Goal: Information Seeking & Learning: Find contact information

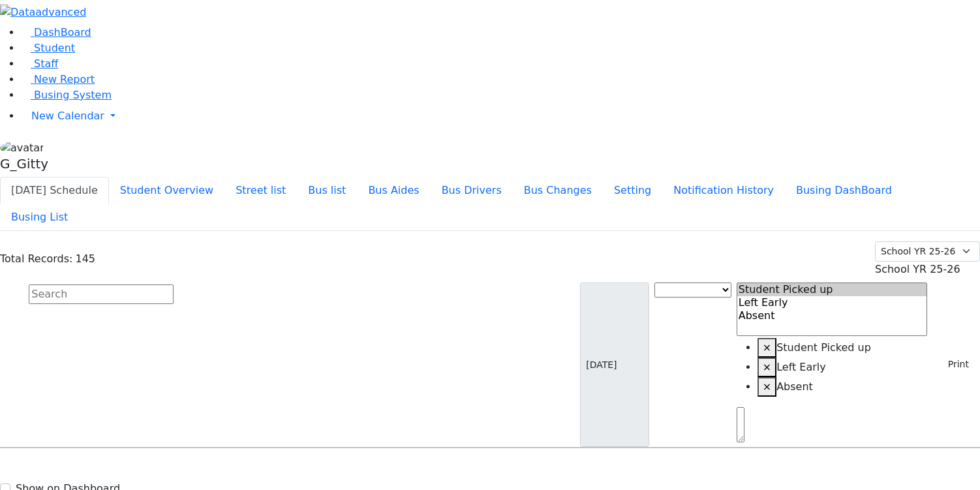
select select
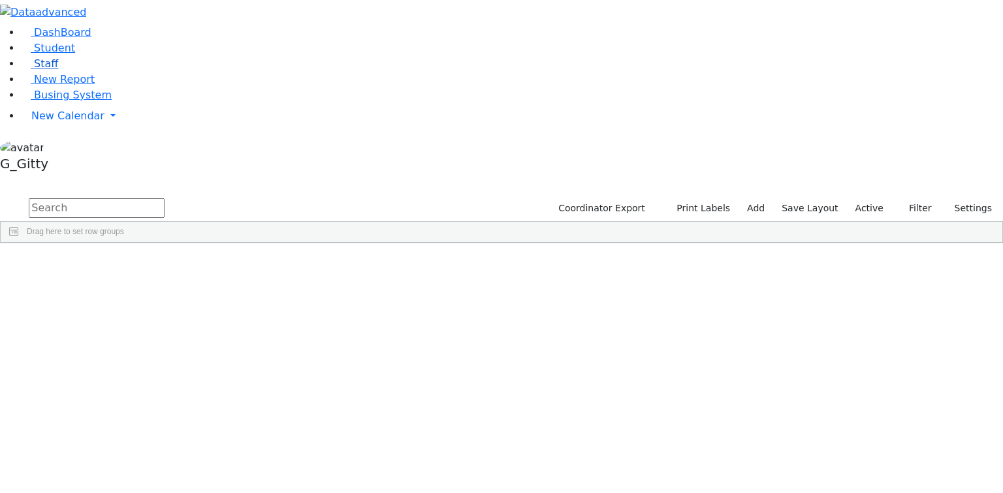
click at [37, 70] on span "Staff" at bounding box center [46, 63] width 24 height 12
click at [164, 198] on input "text" at bounding box center [97, 208] width 136 height 20
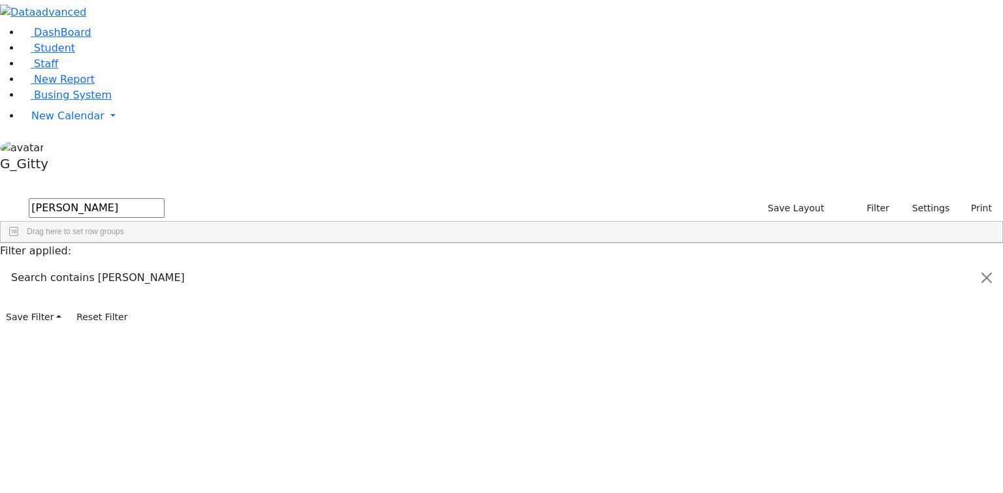
type input "[PERSON_NAME]"
click at [120, 264] on div "[PERSON_NAME]" at bounding box center [90, 273] width 59 height 18
click at [120, 264] on div "Feldman" at bounding box center [90, 273] width 59 height 18
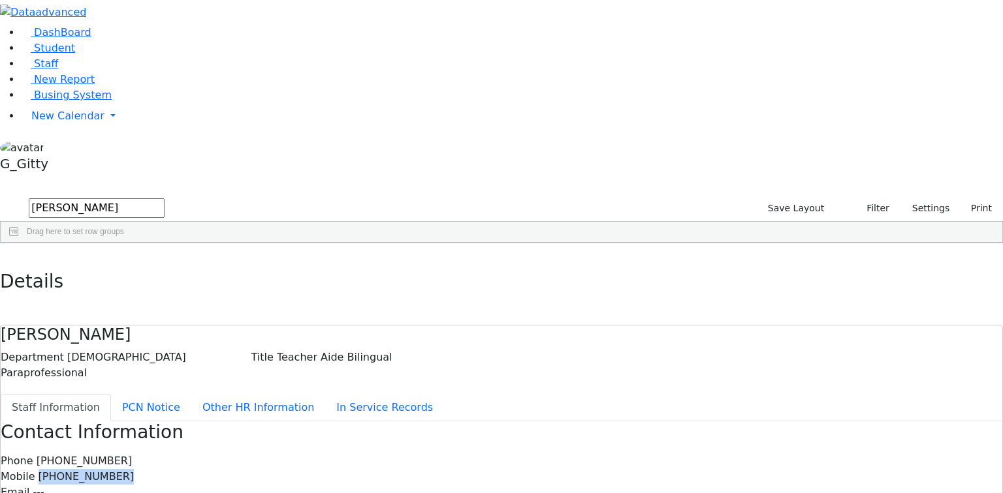
drag, startPoint x: 535, startPoint y: 183, endPoint x: 465, endPoint y: 185, distance: 70.5
click at [463, 469] on div "Mobile (845) 537-0256" at bounding box center [501, 477] width 1001 height 16
click at [134, 471] on span "[PHONE_NUMBER]" at bounding box center [87, 477] width 96 height 12
drag, startPoint x: 526, startPoint y: 185, endPoint x: 488, endPoint y: 185, distance: 38.5
click at [488, 469] on div "Mobile (845) 537-0256" at bounding box center [501, 477] width 1001 height 16
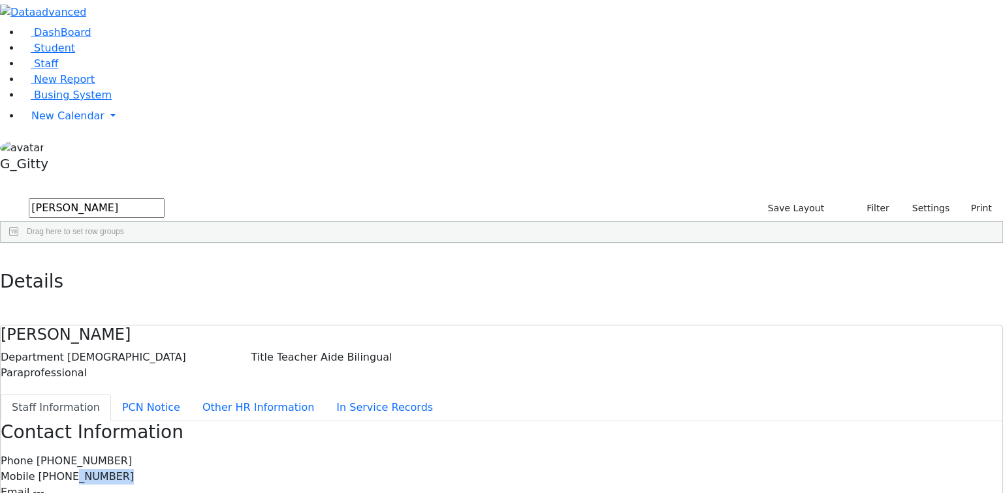
click at [134, 471] on span "[PHONE_NUMBER]" at bounding box center [87, 477] width 96 height 12
drag, startPoint x: 537, startPoint y: 183, endPoint x: 488, endPoint y: 185, distance: 48.4
click at [488, 469] on div "Mobile (845) 537-0256" at bounding box center [501, 477] width 1001 height 16
drag, startPoint x: 525, startPoint y: 184, endPoint x: 491, endPoint y: 180, distance: 34.8
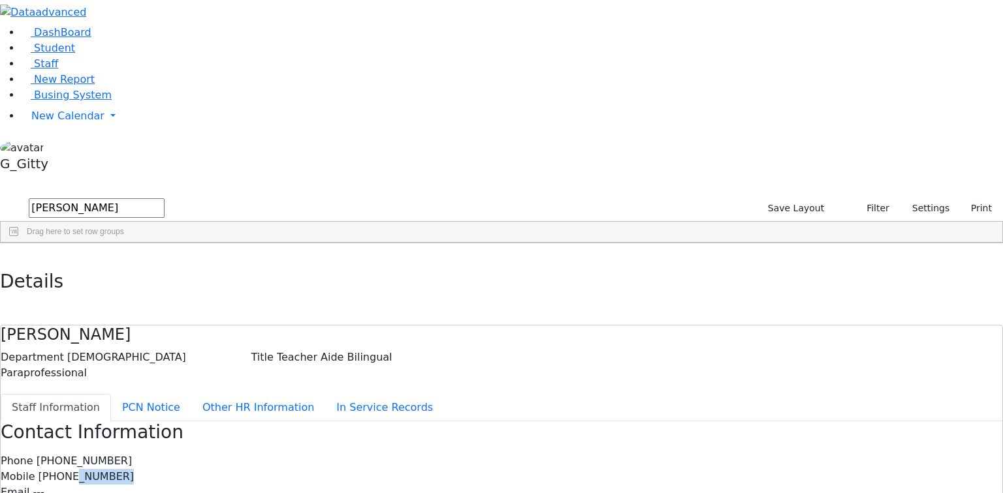
click at [491, 469] on div "Mobile (845) 537-0256" at bounding box center [501, 477] width 1001 height 16
click at [134, 471] on span "(845) 537-0256" at bounding box center [87, 477] width 96 height 12
drag, startPoint x: 533, startPoint y: 182, endPoint x: 487, endPoint y: 188, distance: 46.1
click at [487, 469] on div "Mobile (845) 537-0256" at bounding box center [501, 477] width 1001 height 16
click at [134, 471] on span "(845) 537-0256" at bounding box center [87, 477] width 96 height 12
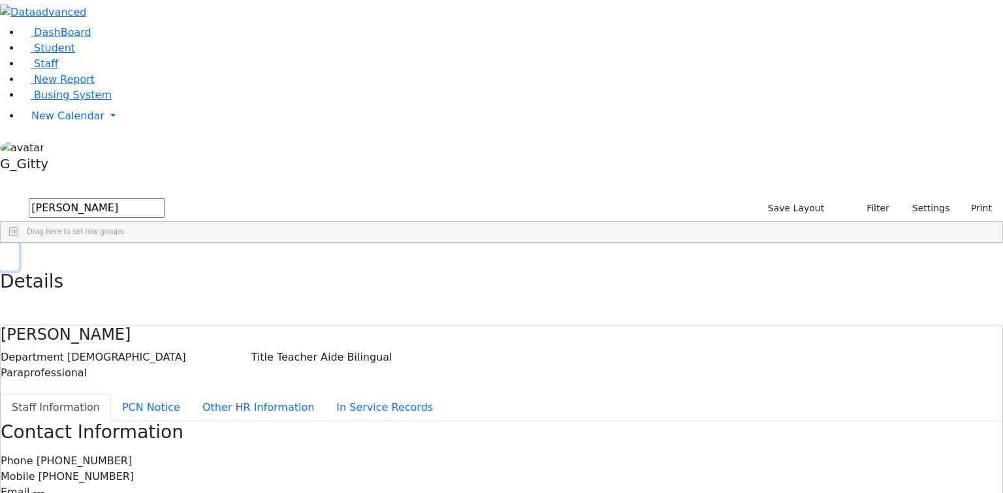
click at [19, 243] on button "button" at bounding box center [9, 256] width 19 height 27
click at [164, 198] on input "feldman" at bounding box center [97, 208] width 136 height 20
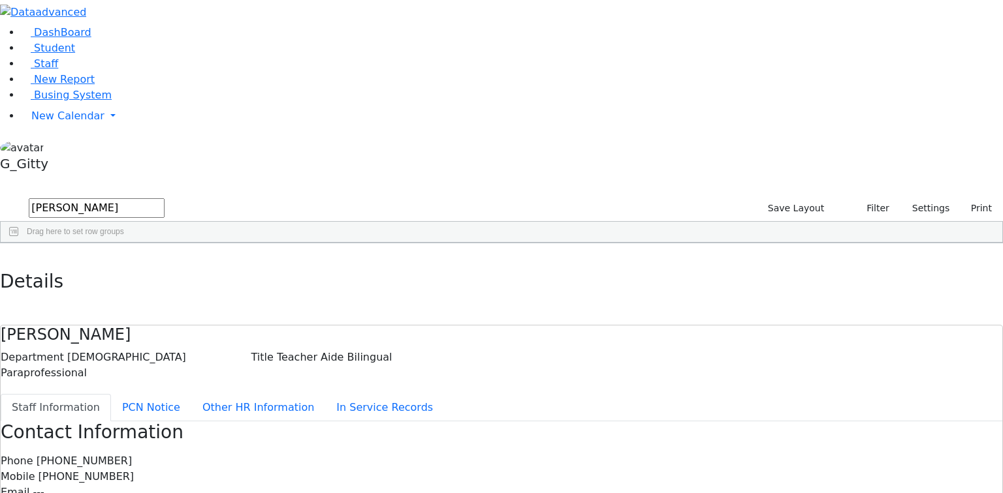
click at [164, 198] on input "feldman" at bounding box center [97, 208] width 136 height 20
drag, startPoint x: 213, startPoint y: 53, endPoint x: 168, endPoint y: 56, distance: 45.2
click at [164, 196] on form "feldman" at bounding box center [82, 208] width 164 height 25
click at [164, 198] on input "text" at bounding box center [97, 208] width 136 height 20
click at [58, 70] on link "Staff" at bounding box center [39, 63] width 37 height 12
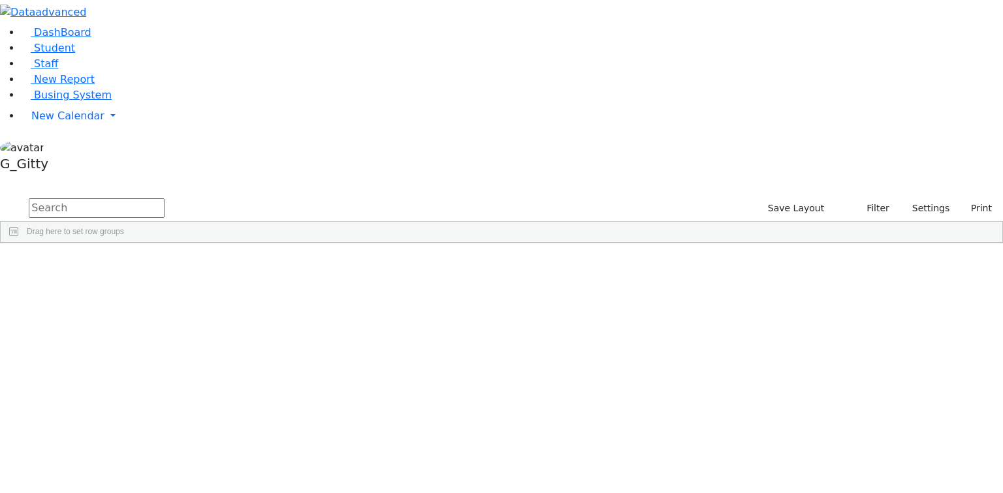
click at [164, 198] on input "text" at bounding box center [97, 208] width 136 height 20
click at [82, 103] on li "Busing System" at bounding box center [512, 95] width 982 height 16
click at [78, 101] on span "Busing System" at bounding box center [73, 95] width 78 height 12
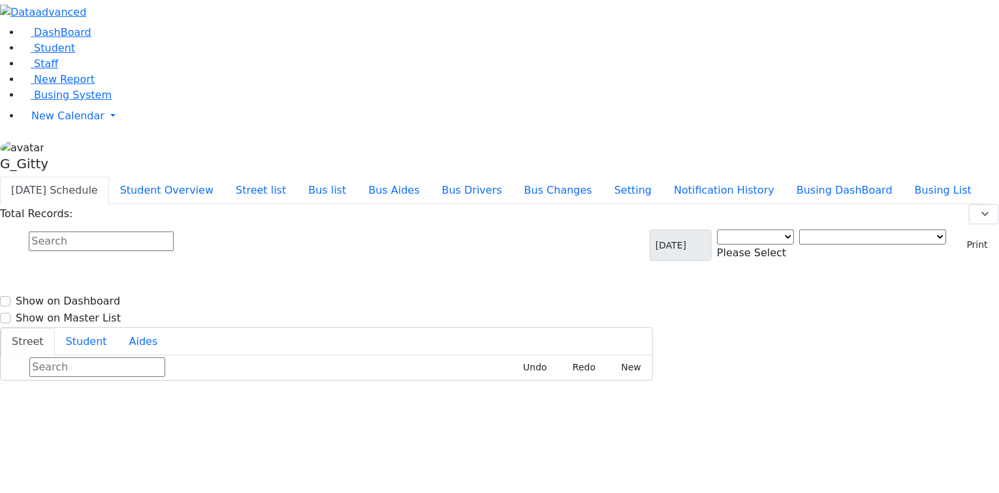
select select "3"
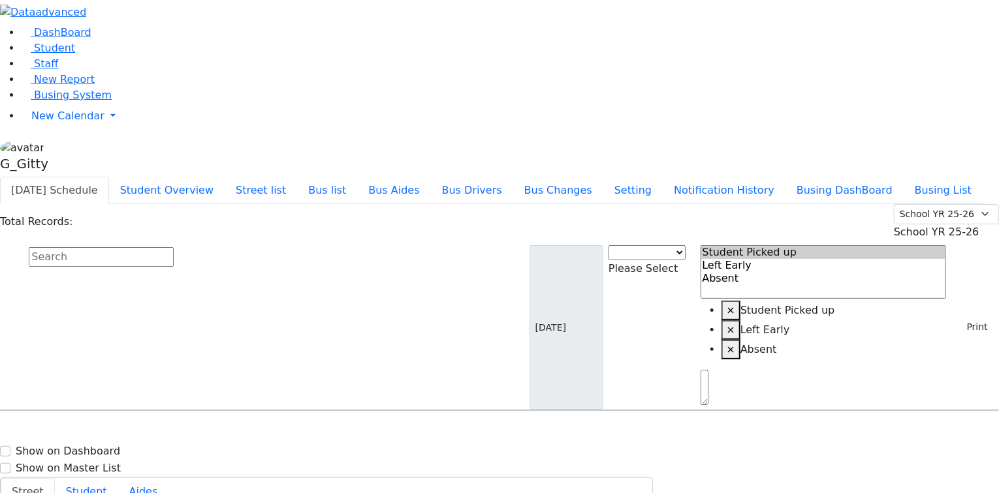
click at [174, 247] on input "text" at bounding box center [101, 257] width 145 height 20
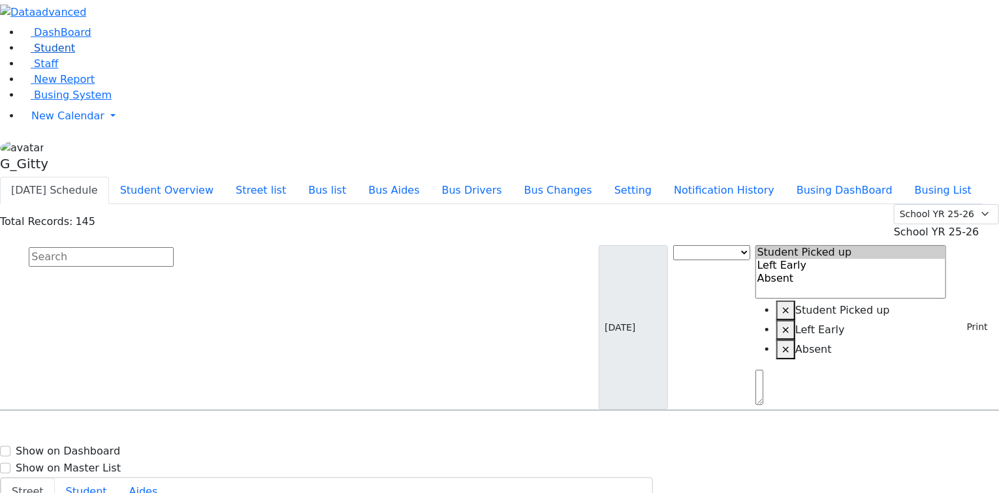
click at [73, 54] on link "Student" at bounding box center [48, 48] width 54 height 12
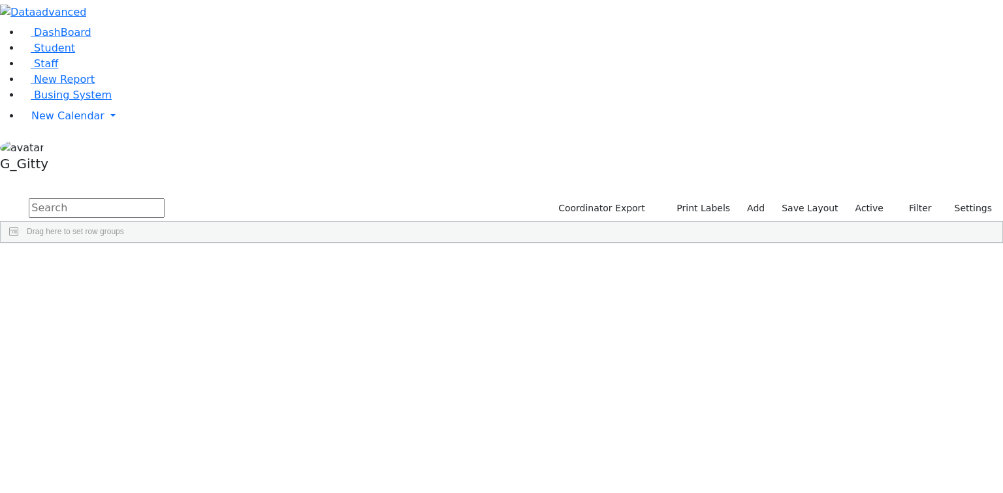
click at [164, 198] on input "text" at bounding box center [97, 208] width 136 height 20
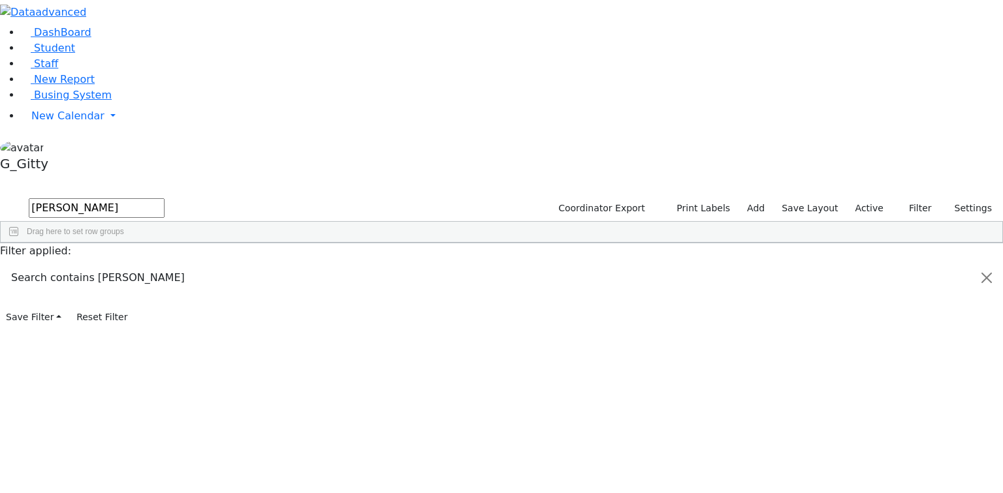
type input "[PERSON_NAME]"
click at [78, 72] on li "Staff" at bounding box center [512, 64] width 982 height 16
click at [58, 70] on link "Staff" at bounding box center [39, 63] width 37 height 12
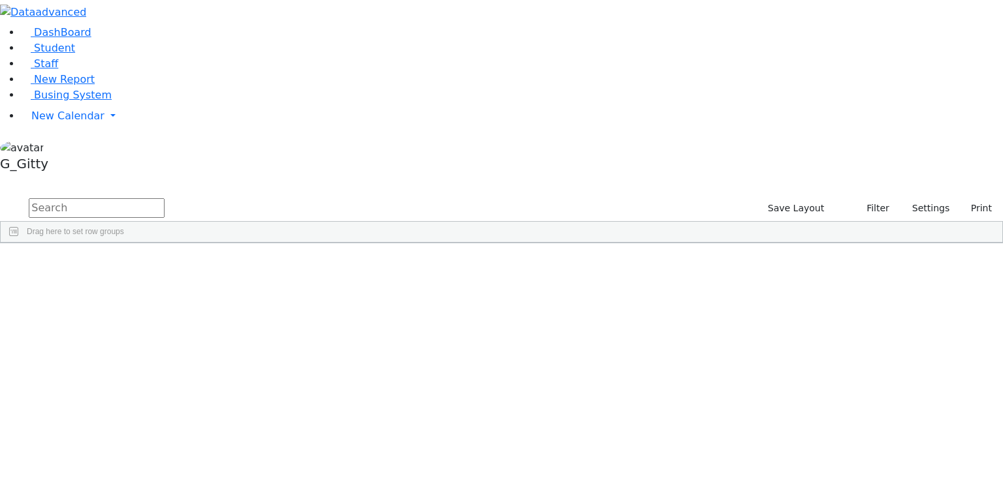
click at [164, 198] on input "text" at bounding box center [97, 208] width 136 height 20
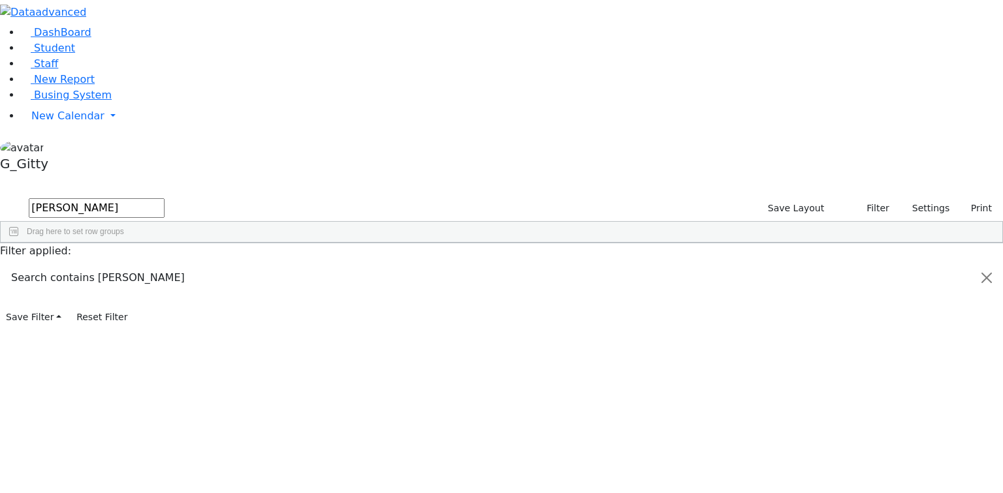
type input "[PERSON_NAME]"
click at [120, 264] on div "[PERSON_NAME]" at bounding box center [90, 273] width 59 height 18
click at [273, 264] on div "59 Feldman Mechel Teacher Aide Bilingual Male Paraprofessional 845-783-5117 845…" at bounding box center [413, 273] width 824 height 18
click at [179, 264] on div "Mechel" at bounding box center [149, 273] width 59 height 18
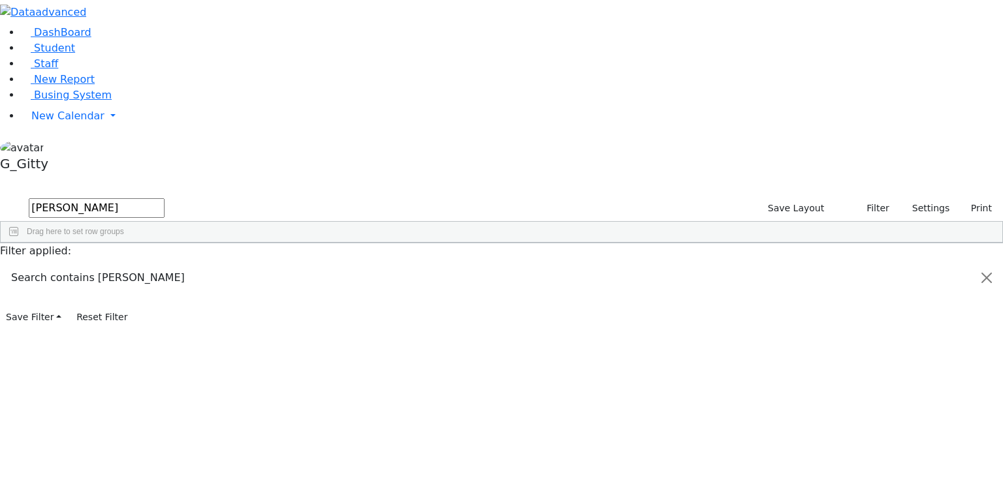
click at [179, 264] on div "Mechel" at bounding box center [149, 273] width 59 height 18
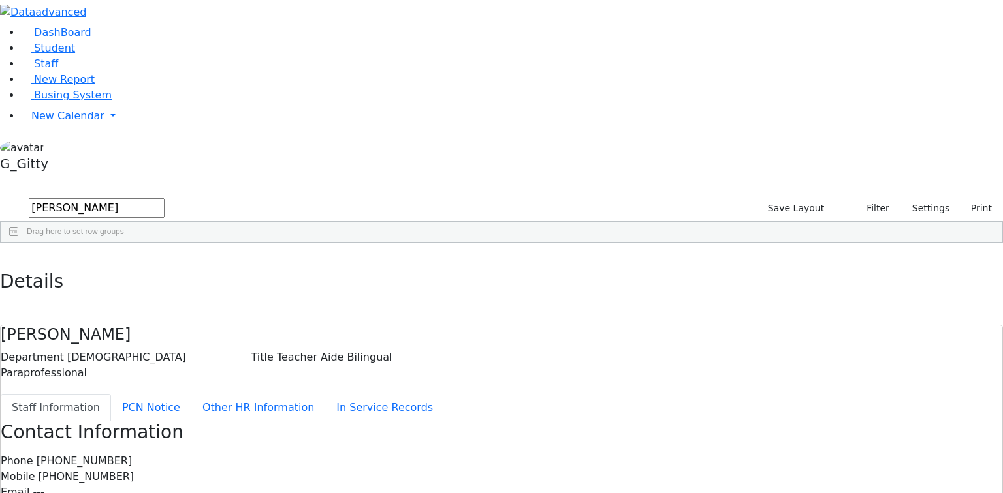
drag, startPoint x: 546, startPoint y: 189, endPoint x: 436, endPoint y: 166, distance: 112.0
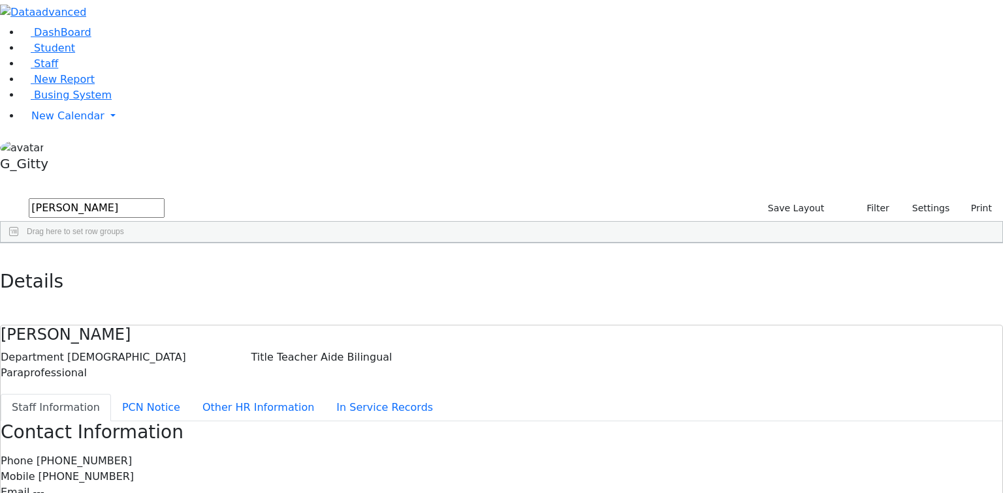
click at [251, 350] on div "Department Male Paraprofessional" at bounding box center [126, 365] width 251 height 31
click at [75, 54] on link "Student" at bounding box center [48, 48] width 54 height 12
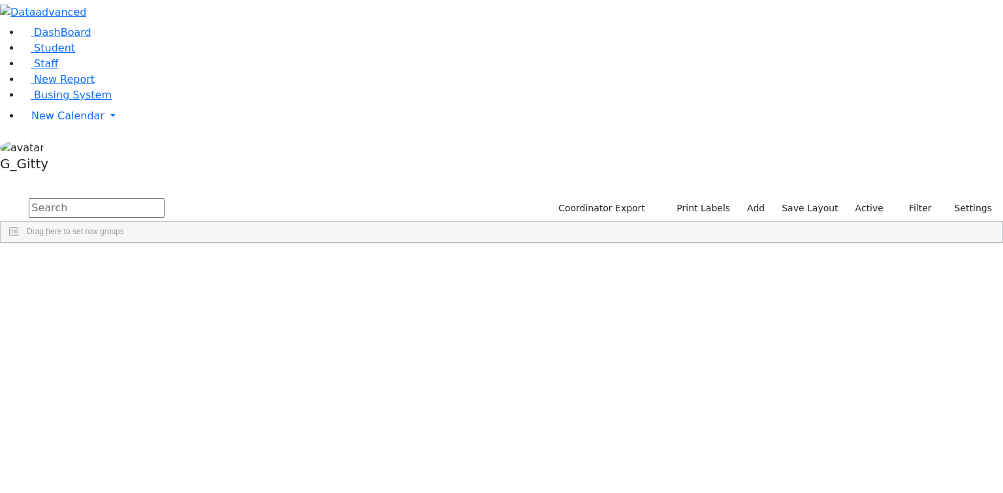
click at [164, 198] on input "text" at bounding box center [97, 208] width 136 height 20
type input "shaye b"
click at [165, 264] on div "[PERSON_NAME]" at bounding box center [123, 273] width 83 height 18
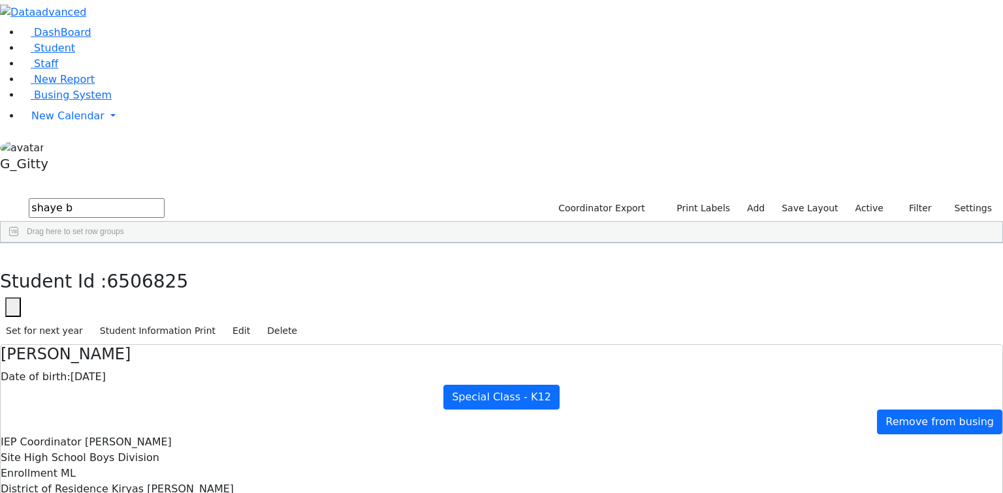
scroll to position [138, 0]
drag, startPoint x: 330, startPoint y: 322, endPoint x: 664, endPoint y: 411, distance: 345.6
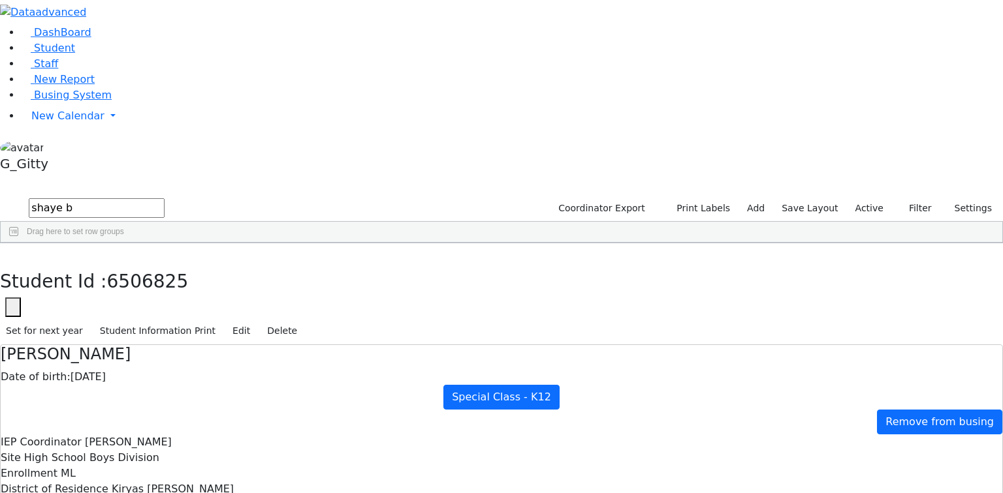
drag, startPoint x: 337, startPoint y: 159, endPoint x: 420, endPoint y: 301, distance: 164.1
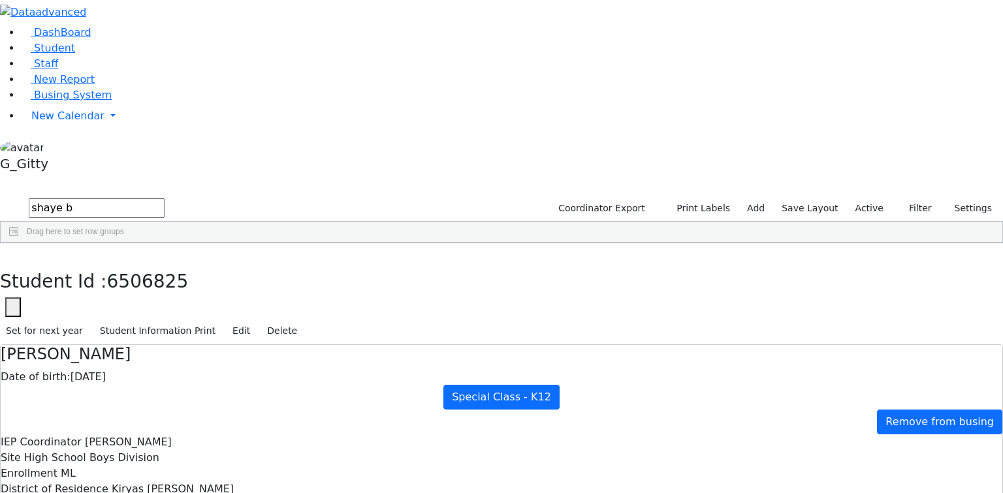
drag, startPoint x: 457, startPoint y: 366, endPoint x: 502, endPoint y: 422, distance: 72.5
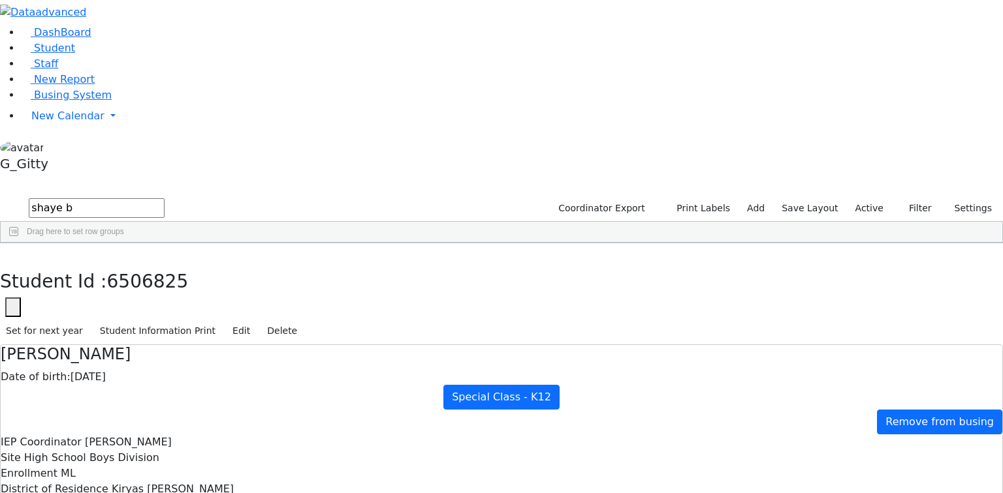
click at [19, 243] on button "button" at bounding box center [9, 256] width 19 height 27
click at [164, 198] on input "shaye b" at bounding box center [97, 208] width 136 height 20
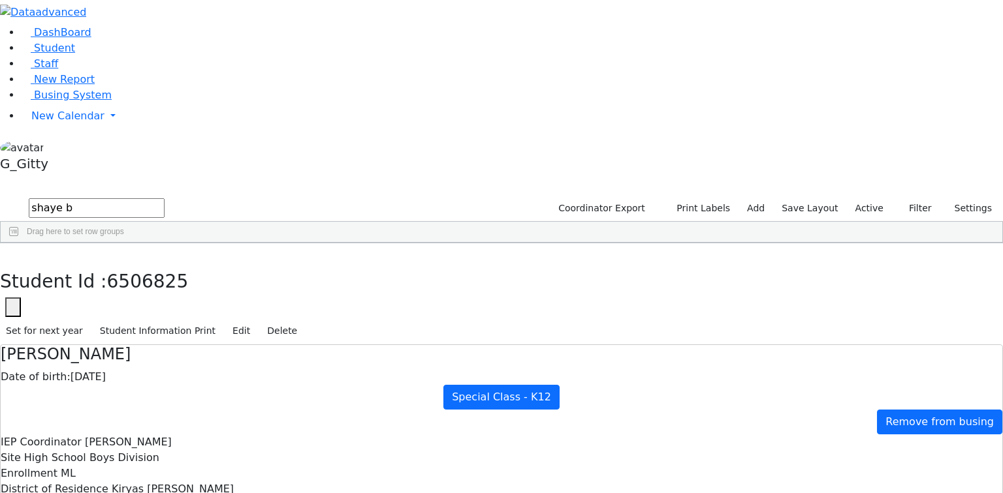
click at [164, 198] on input "shaye b" at bounding box center [97, 208] width 136 height 20
drag, startPoint x: 216, startPoint y: 54, endPoint x: 175, endPoint y: 57, distance: 41.3
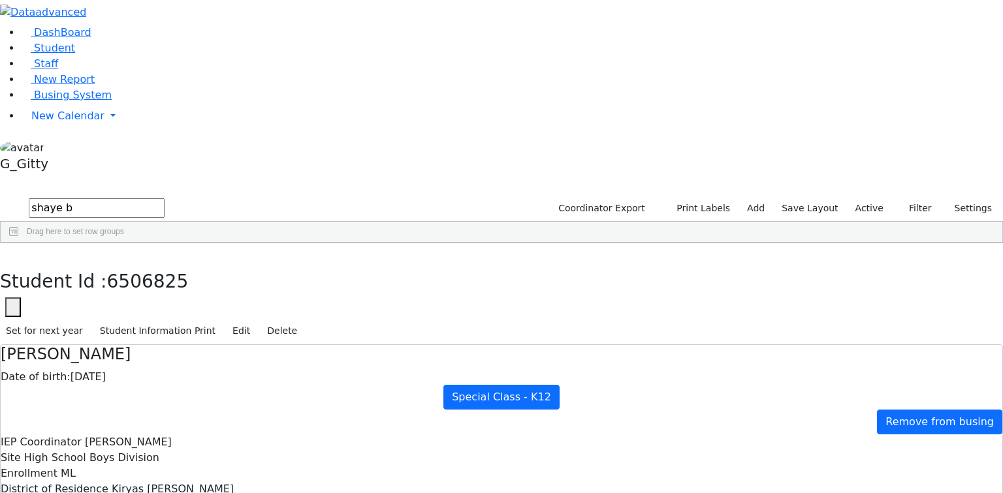
click at [164, 198] on input "shaye b" at bounding box center [97, 208] width 136 height 20
click at [164, 198] on input "text" at bounding box center [97, 208] width 136 height 20
drag, startPoint x: 49, startPoint y: 161, endPoint x: 52, endPoint y: 167, distance: 7.0
click at [49, 87] on li "New Report" at bounding box center [512, 80] width 982 height 16
click at [52, 101] on link "Busing System" at bounding box center [66, 95] width 91 height 12
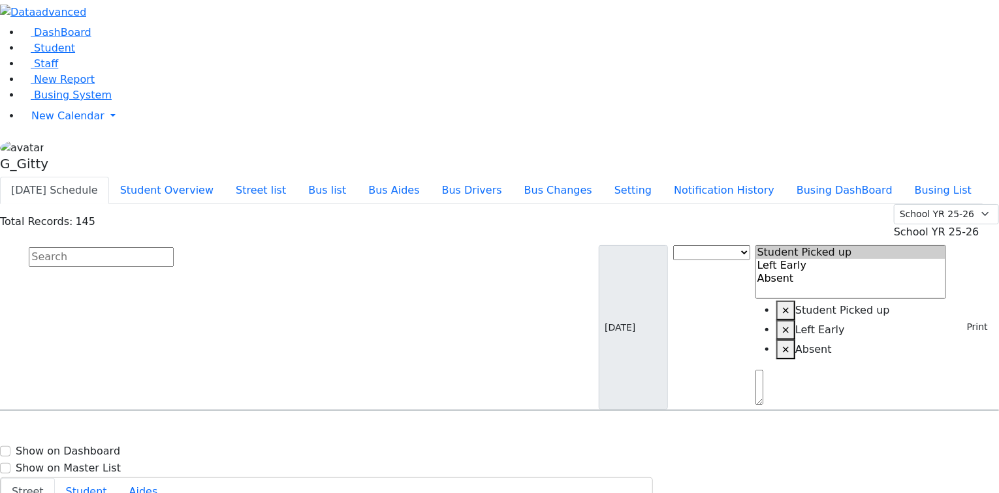
click at [174, 247] on input "text" at bounding box center [101, 257] width 145 height 20
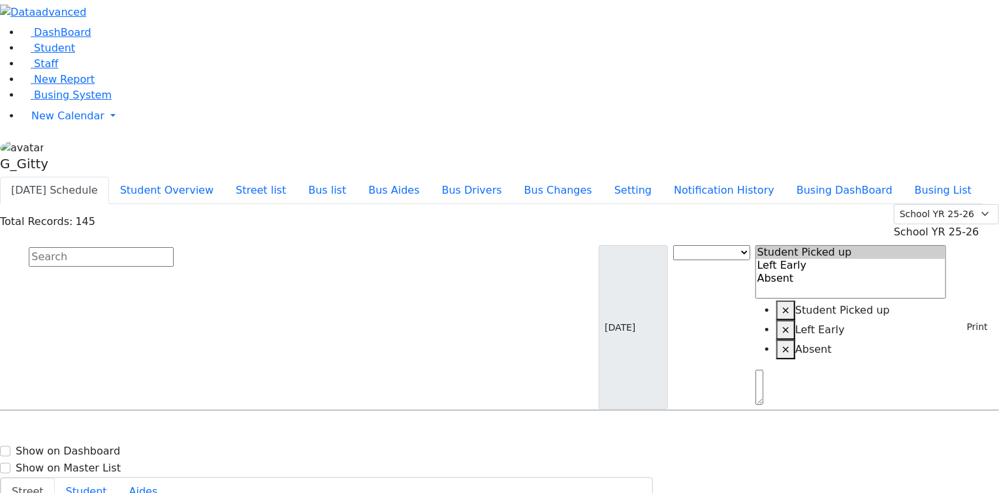
click at [174, 247] on input "text" at bounding box center [101, 257] width 145 height 20
click at [305, 204] on div "Total Records: 145 Summer YR 25 School YR 25-26 Summer YR 25 School YR 24-25 Su…" at bounding box center [499, 222] width 999 height 36
click at [225, 177] on button "Student Overview" at bounding box center [167, 190] width 116 height 27
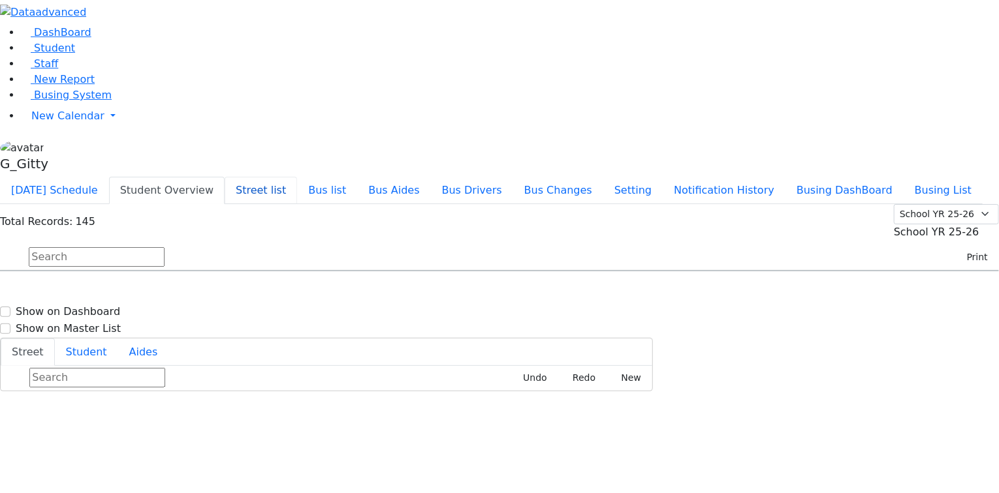
click at [297, 177] on button "Street list" at bounding box center [261, 190] width 72 height 27
click at [357, 177] on button "Bus list" at bounding box center [327, 190] width 60 height 27
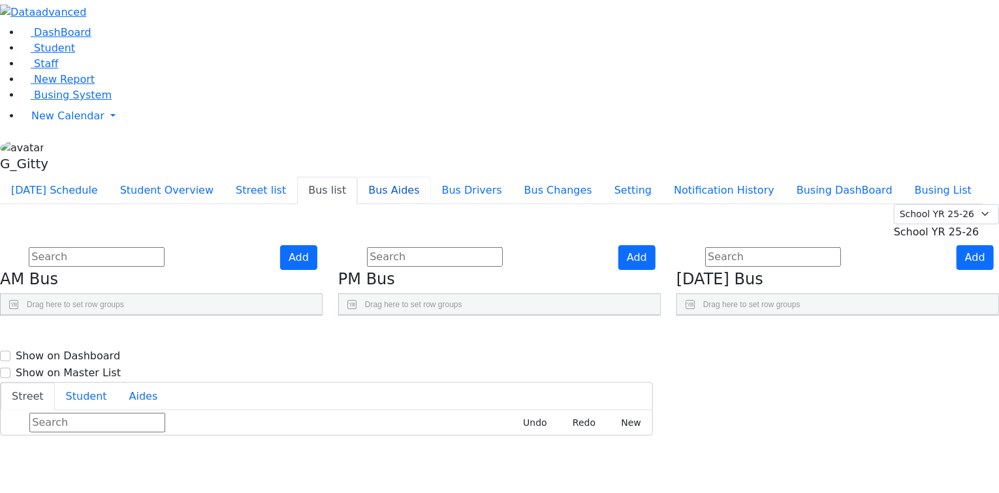
click at [430, 177] on button "Bus Aides" at bounding box center [393, 190] width 73 height 27
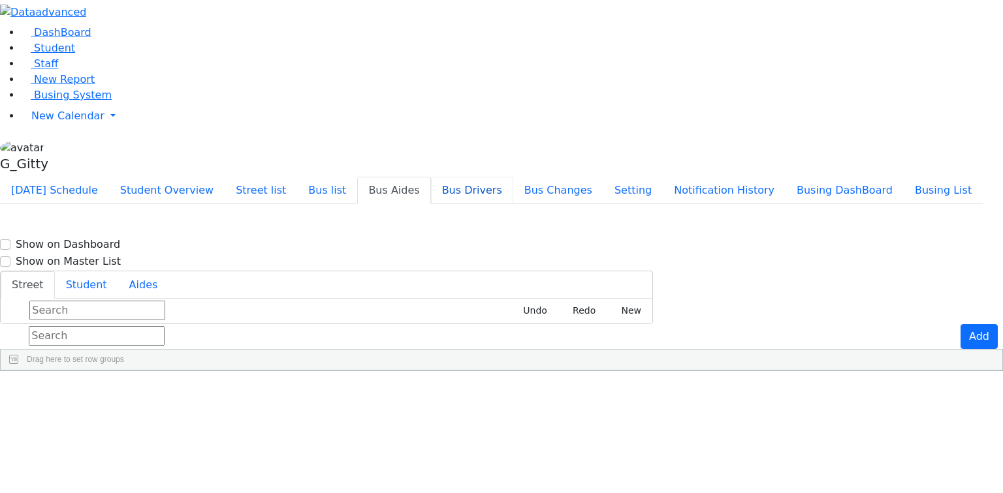
click at [513, 177] on button "Bus Drivers" at bounding box center [472, 190] width 82 height 27
click at [603, 177] on button "Bus Changes" at bounding box center [558, 190] width 90 height 27
click at [663, 177] on button "Setting" at bounding box center [632, 190] width 59 height 27
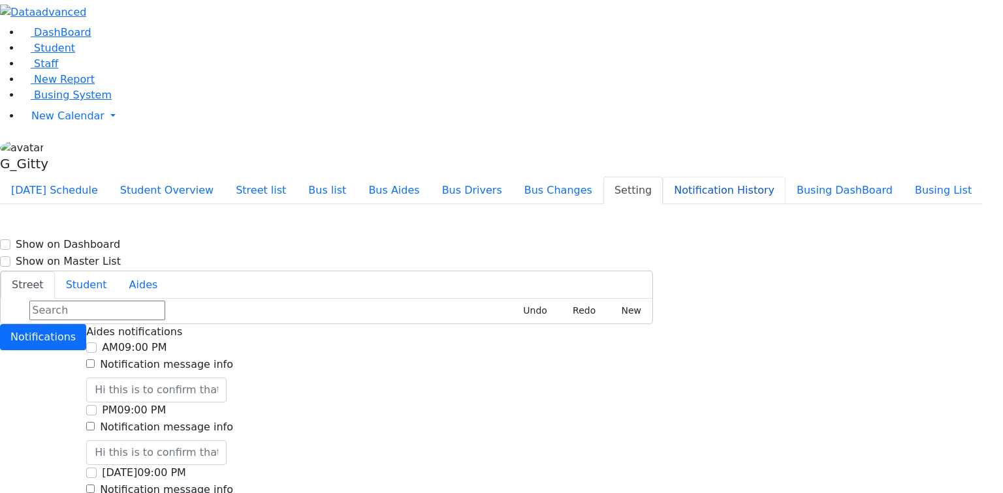
click at [755, 177] on button "Notification History" at bounding box center [724, 190] width 123 height 27
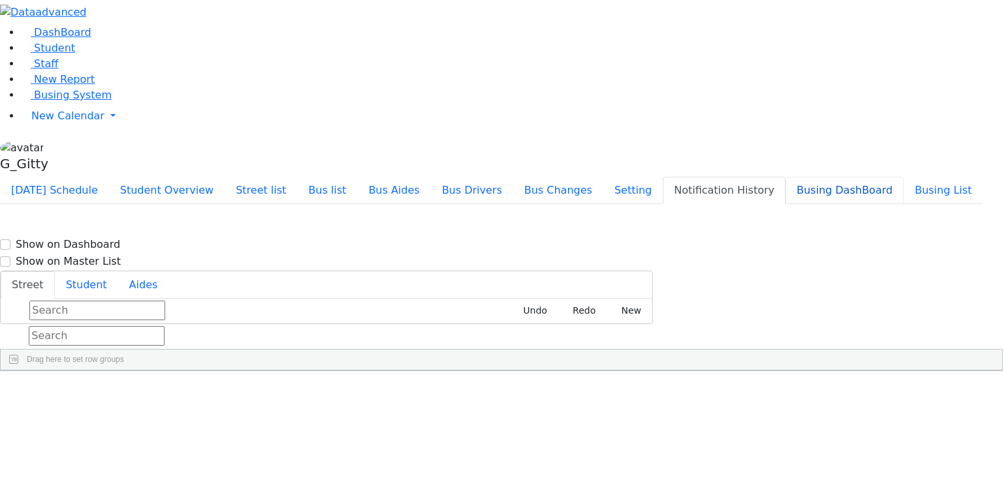
click at [845, 177] on button "Busing DashBoard" at bounding box center [844, 190] width 118 height 27
click at [164, 326] on input "text" at bounding box center [97, 336] width 136 height 20
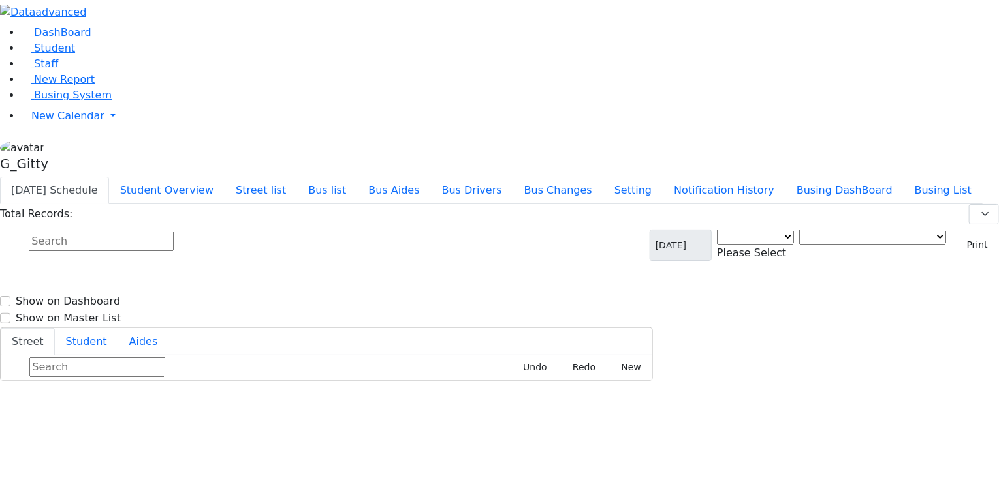
select select "3"
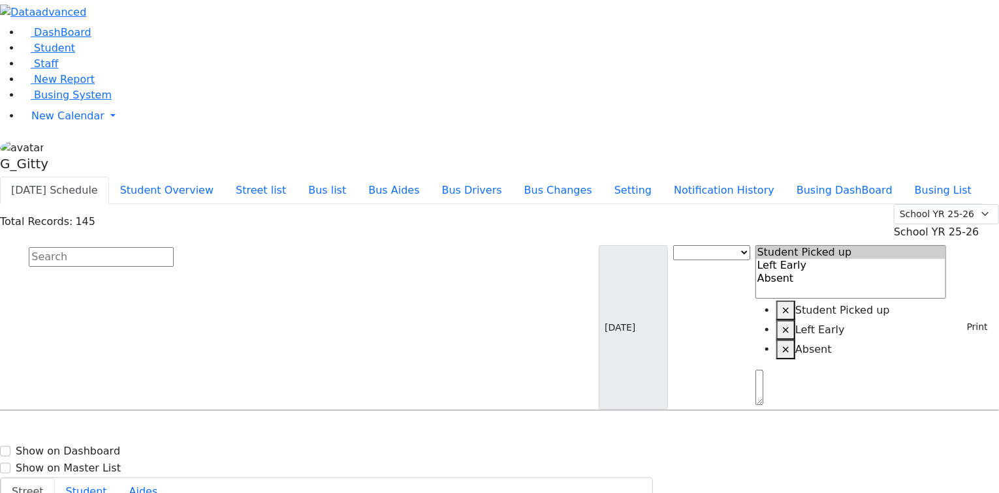
click at [174, 247] on input "text" at bounding box center [101, 257] width 145 height 20
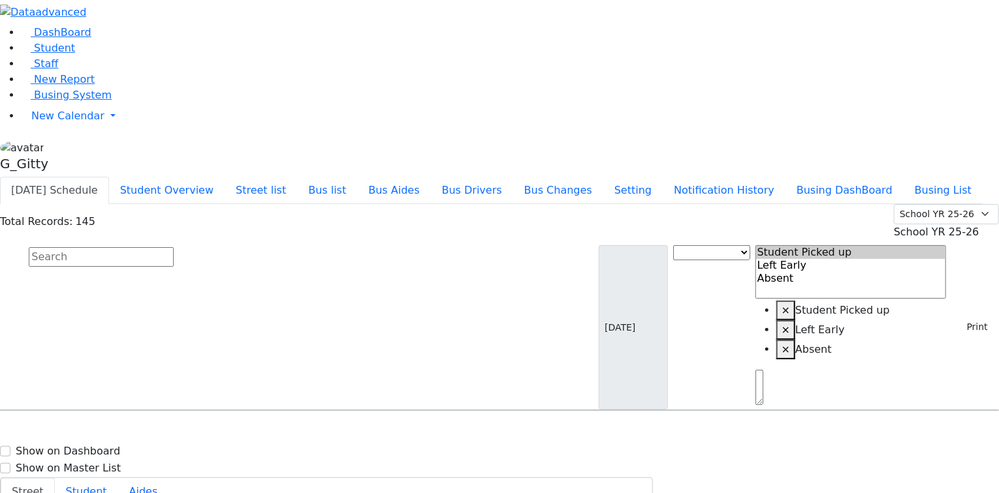
click at [201, 410] on div "Drag here to set row groups Drag here to set column labels Student information …" at bounding box center [499, 410] width 999 height 1
click at [174, 247] on input "text" at bounding box center [101, 257] width 145 height 20
click at [59, 177] on aside "DashBoard Student Staff New Report Busing System" at bounding box center [499, 88] width 999 height 177
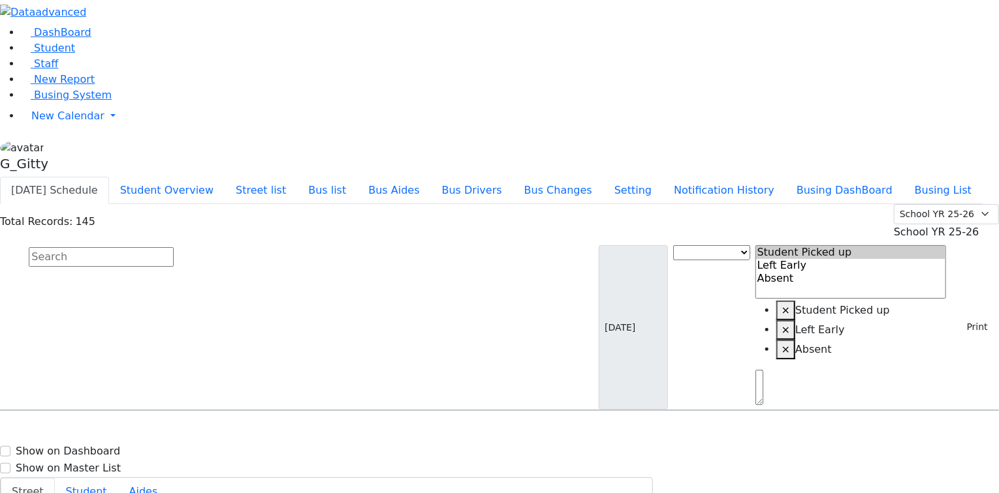
click at [531, 410] on div "Drag here to set row groups Drag here to set column labels Student information …" at bounding box center [499, 410] width 999 height 1
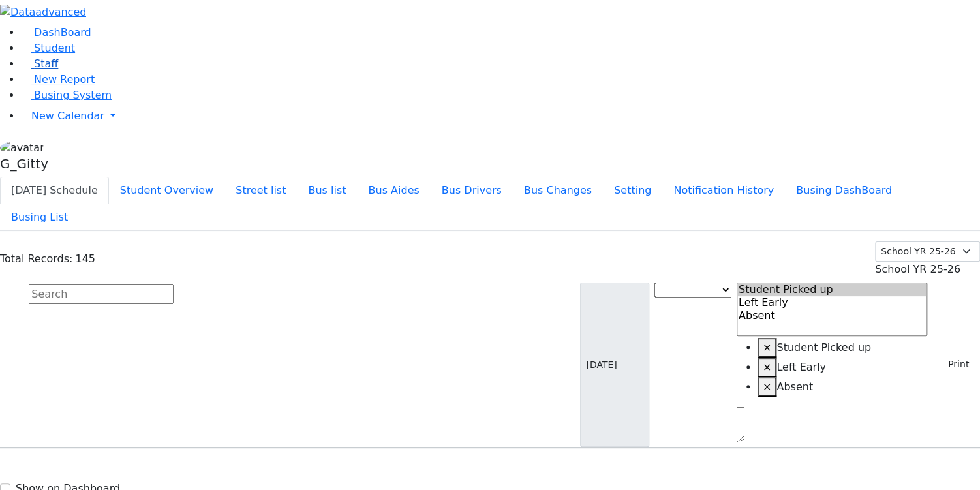
click at [56, 70] on link "Staff" at bounding box center [39, 63] width 37 height 12
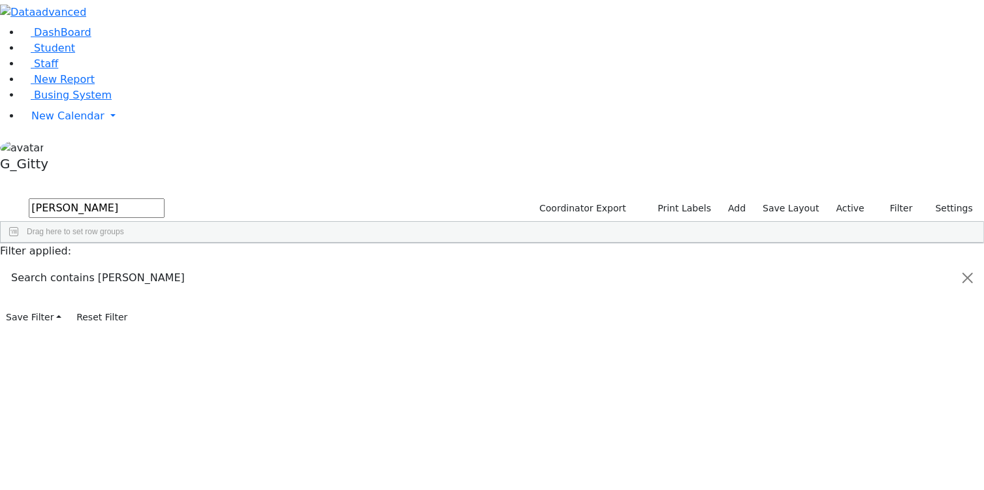
type input "[PERSON_NAME]"
click at [165, 283] on div "Feurstein" at bounding box center [123, 292] width 83 height 18
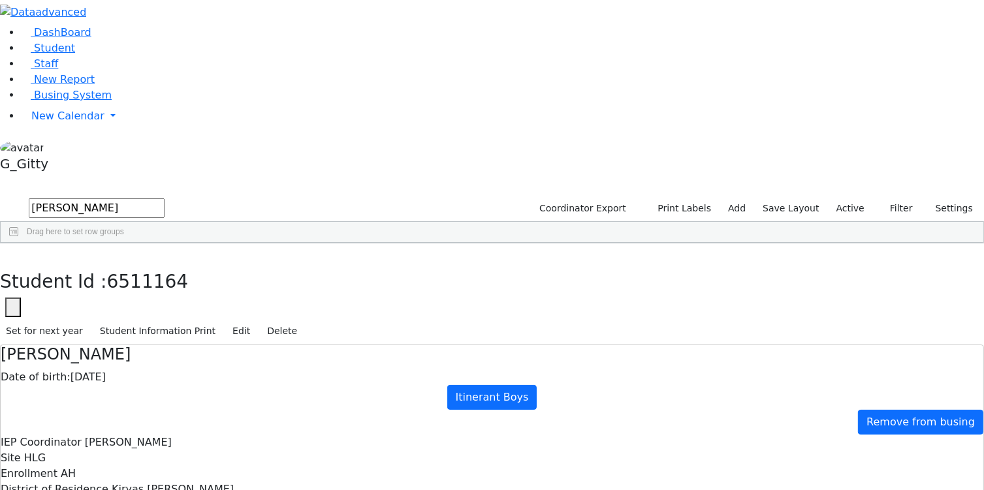
checkbox input "true"
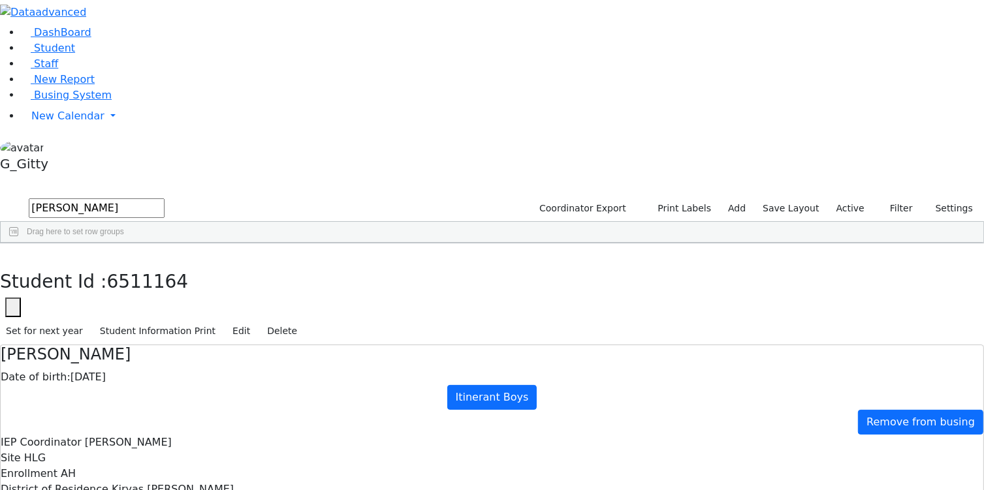
drag, startPoint x: 392, startPoint y: 334, endPoint x: 389, endPoint y: 316, distance: 18.6
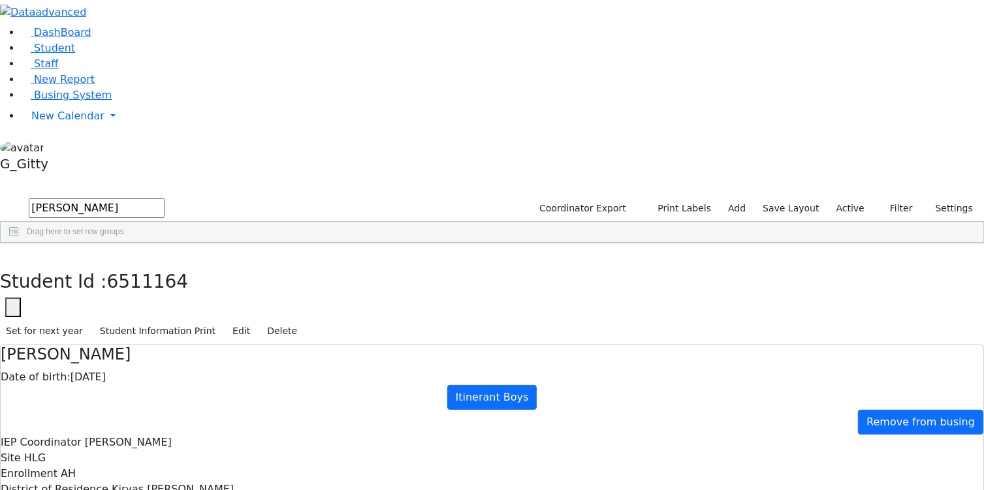
drag, startPoint x: 405, startPoint y: 196, endPoint x: 417, endPoint y: 214, distance: 21.2
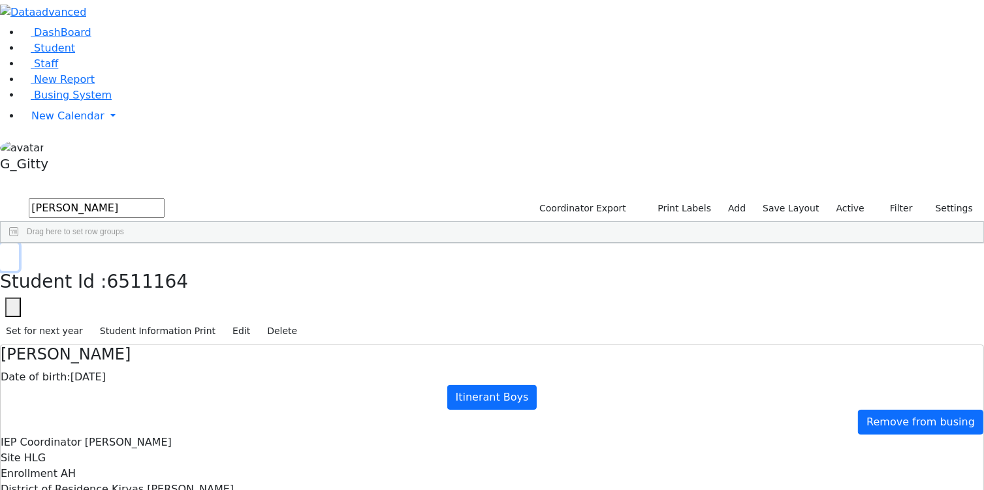
click at [19, 243] on button "button" at bounding box center [9, 256] width 19 height 27
click at [164, 198] on input "yisroel" at bounding box center [97, 208] width 136 height 20
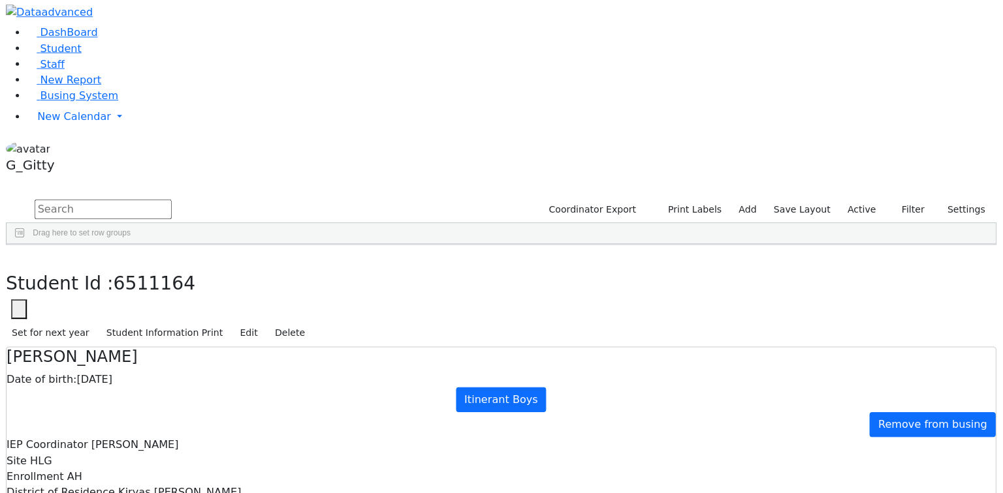
scroll to position [73, 0]
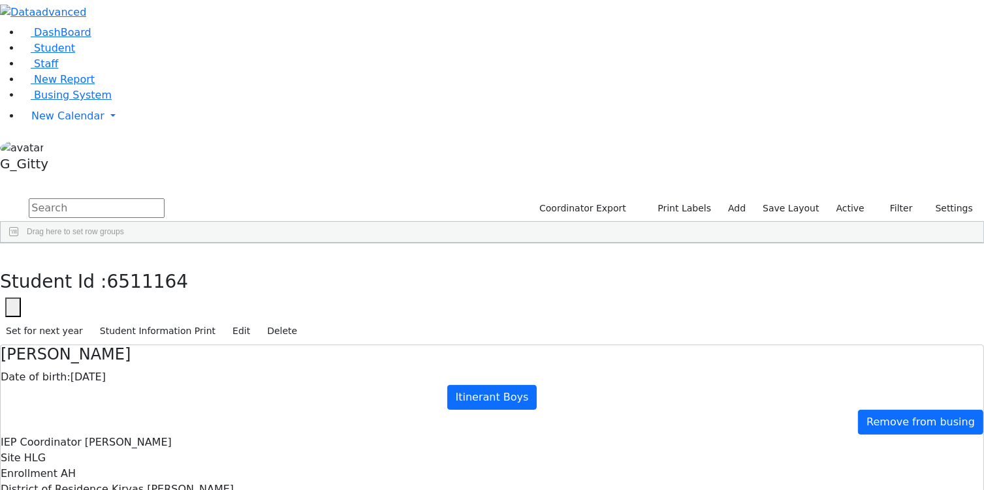
click at [164, 198] on input "text" at bounding box center [97, 208] width 136 height 20
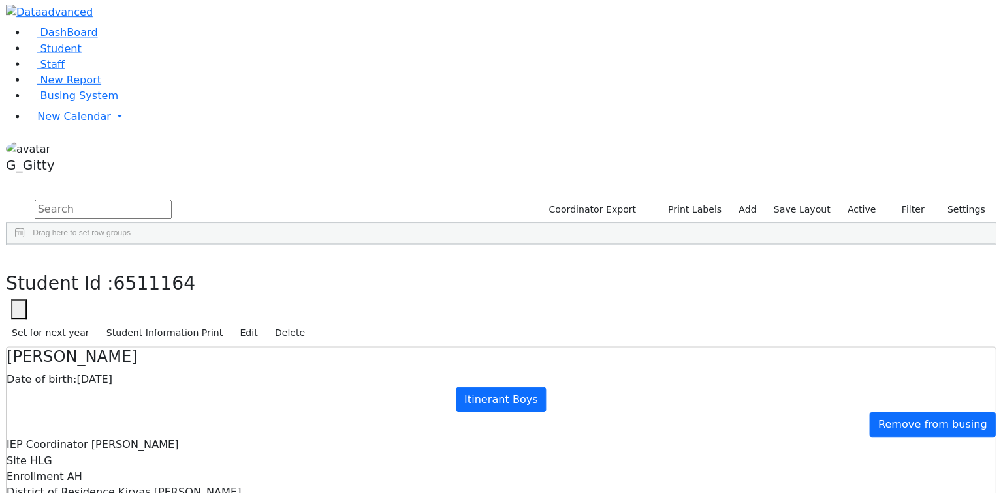
scroll to position [70, 0]
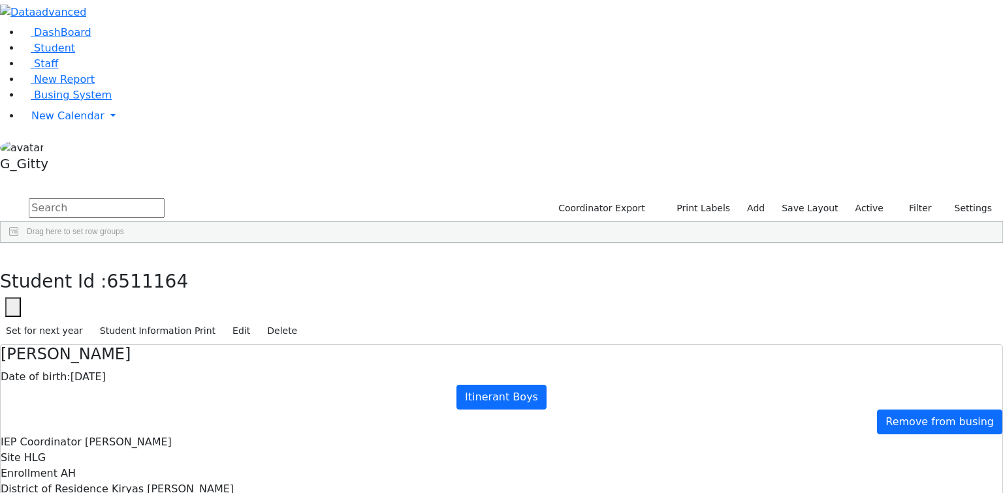
click at [164, 198] on input "text" at bounding box center [97, 208] width 136 height 20
click at [39, 101] on link "Busing System" at bounding box center [66, 95] width 91 height 12
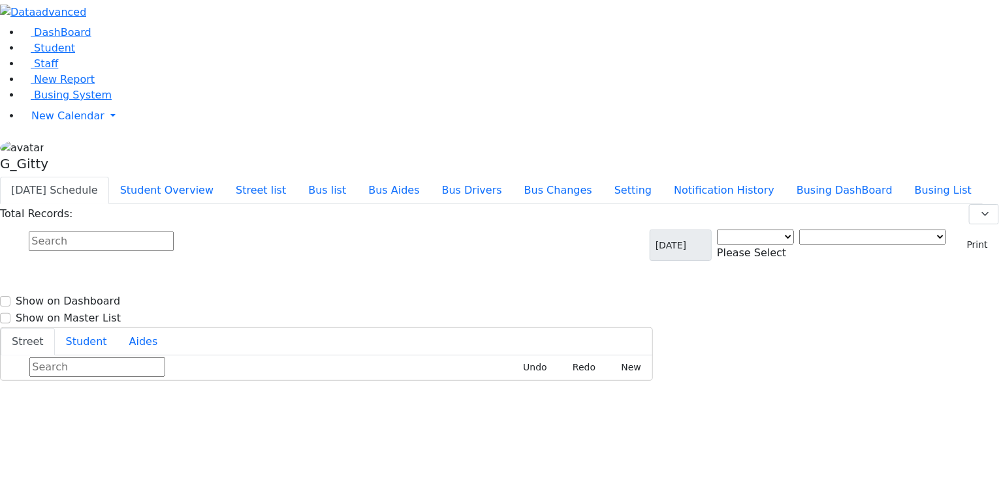
select select "3"
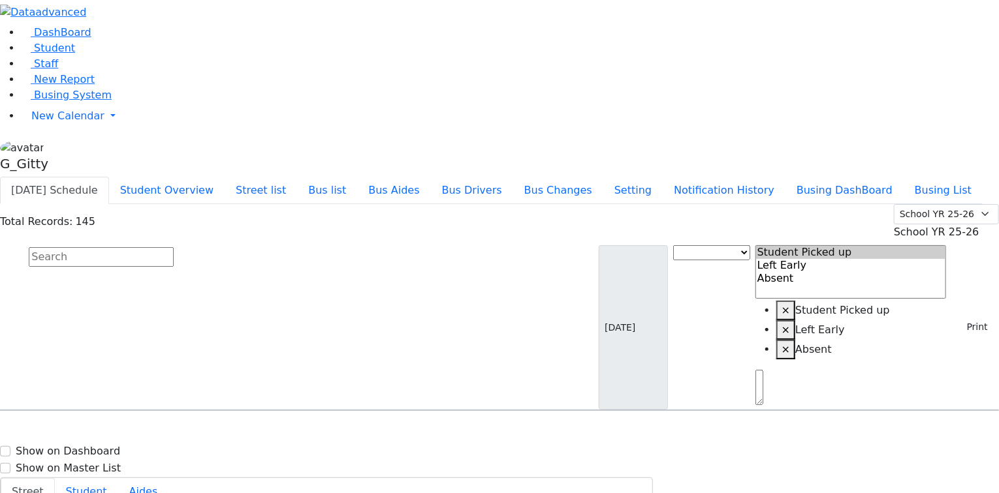
scroll to position [157, 0]
click at [174, 247] on input "text" at bounding box center [101, 257] width 145 height 20
click at [882, 177] on button "Busing DashBoard" at bounding box center [844, 190] width 118 height 27
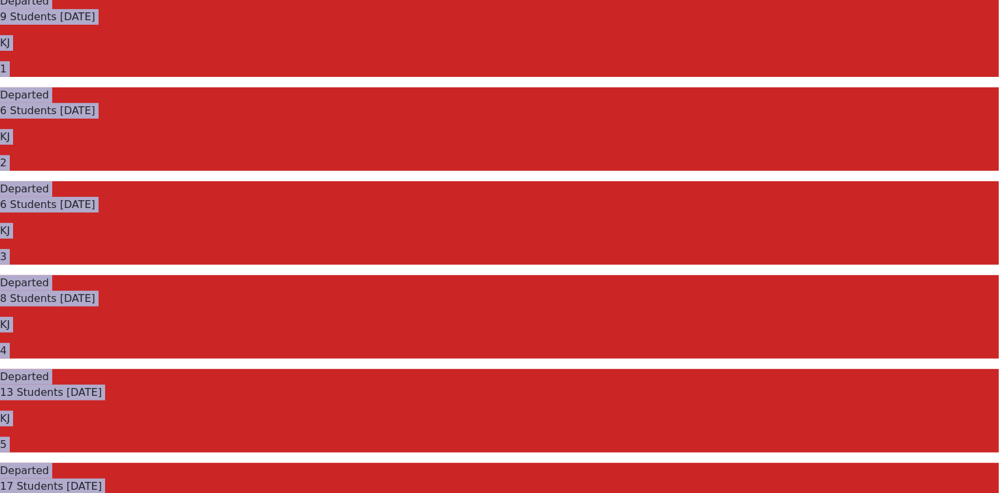
scroll to position [209, 0]
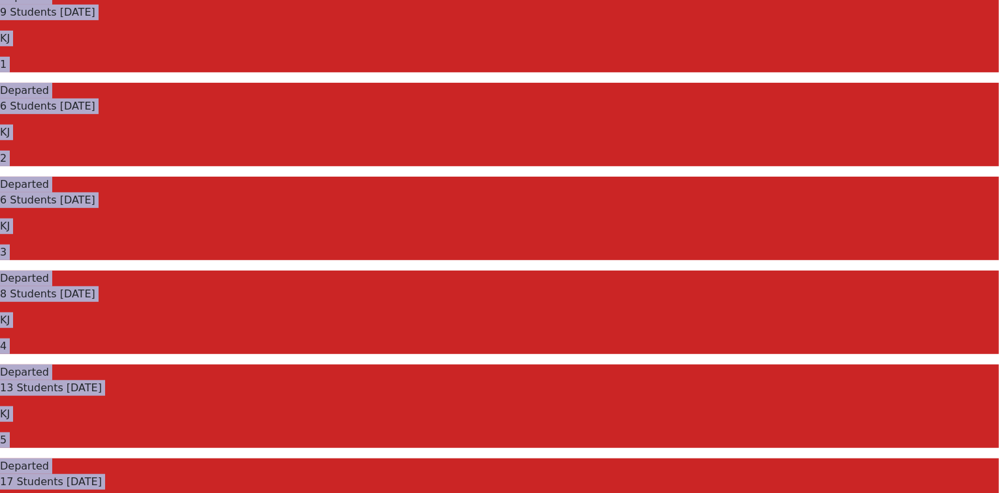
drag, startPoint x: 200, startPoint y: 65, endPoint x: 674, endPoint y: 388, distance: 574.5
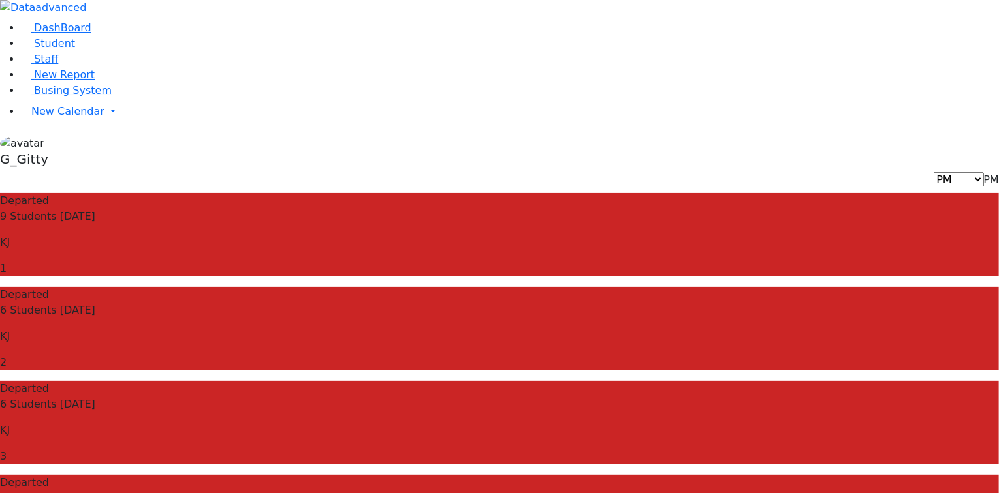
scroll to position [0, 0]
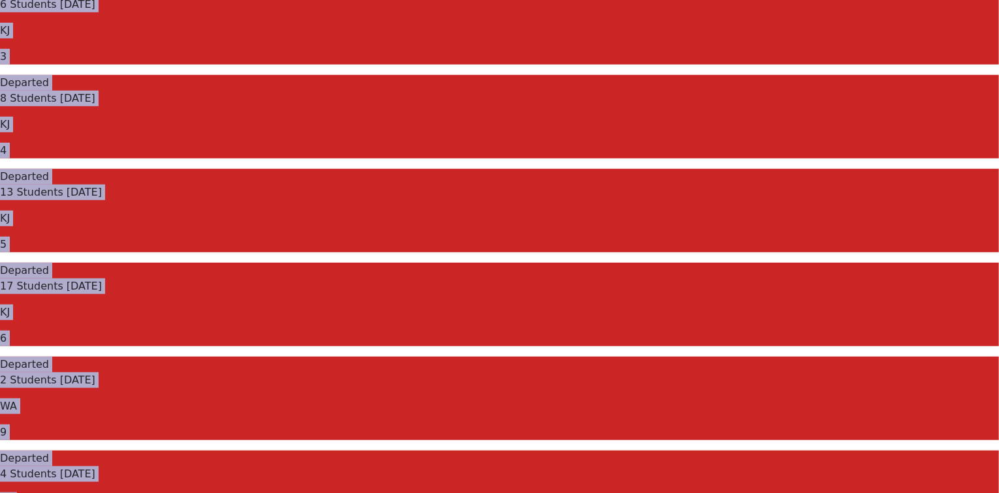
scroll to position [418, 0]
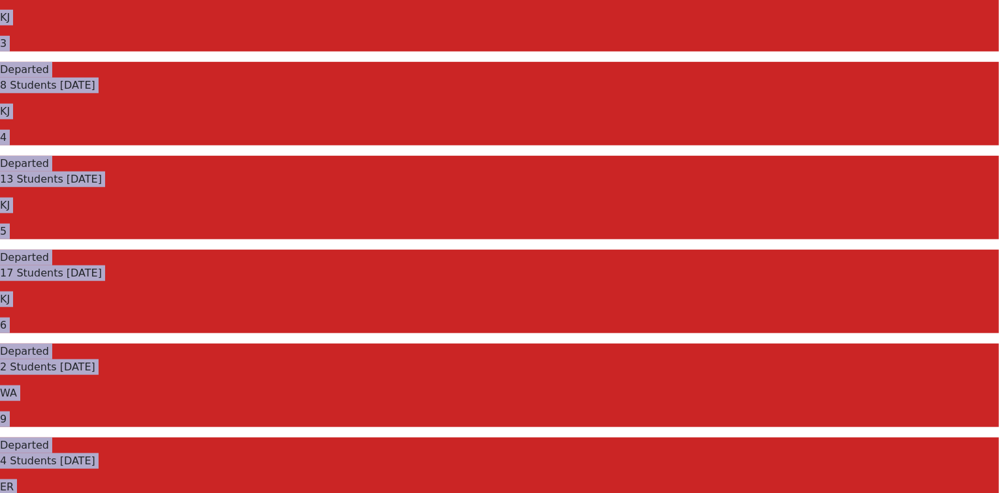
drag, startPoint x: 178, startPoint y: 67, endPoint x: 672, endPoint y: 396, distance: 594.2
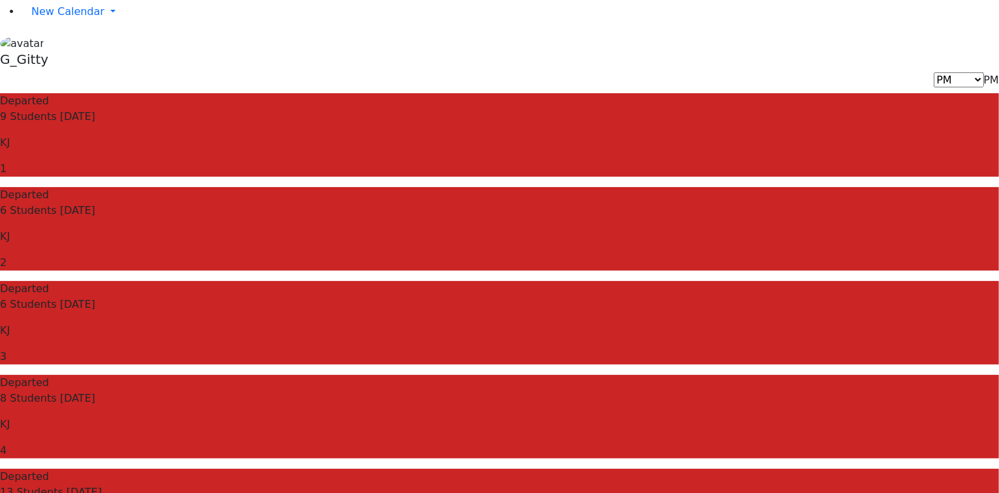
scroll to position [0, 0]
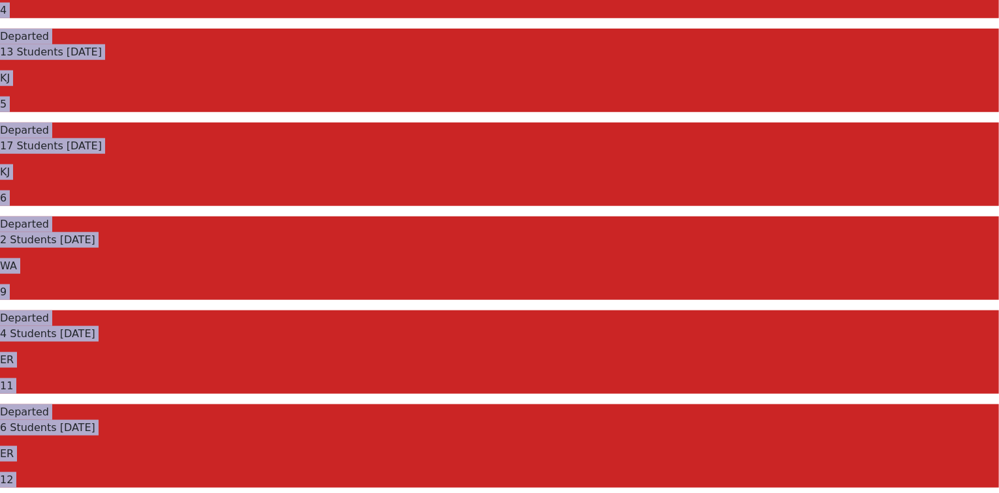
drag, startPoint x: 197, startPoint y: 59, endPoint x: 681, endPoint y: 410, distance: 598.3
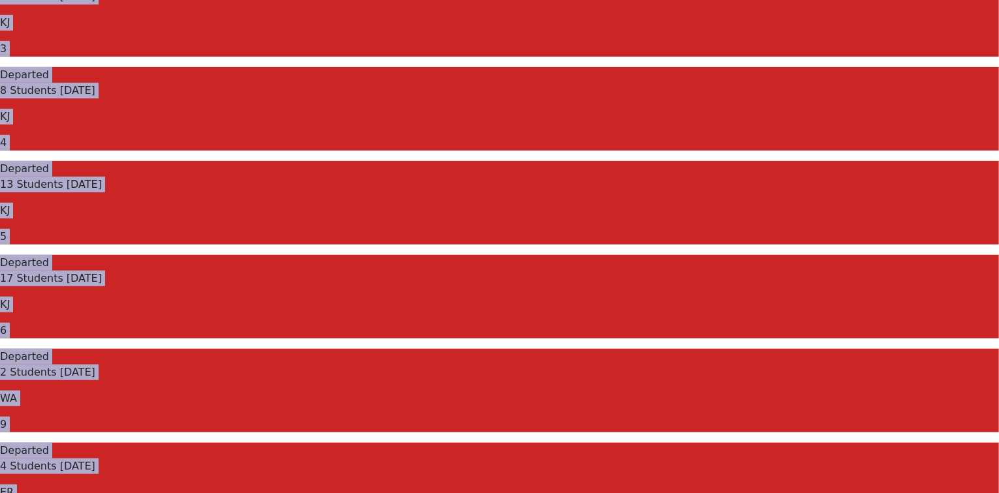
scroll to position [418, 0]
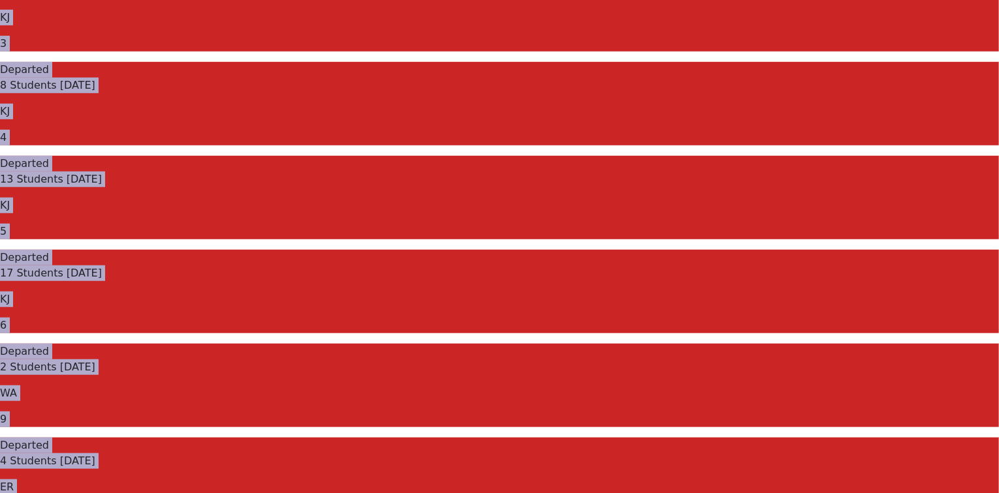
drag, startPoint x: 183, startPoint y: 55, endPoint x: 705, endPoint y: 407, distance: 629.7
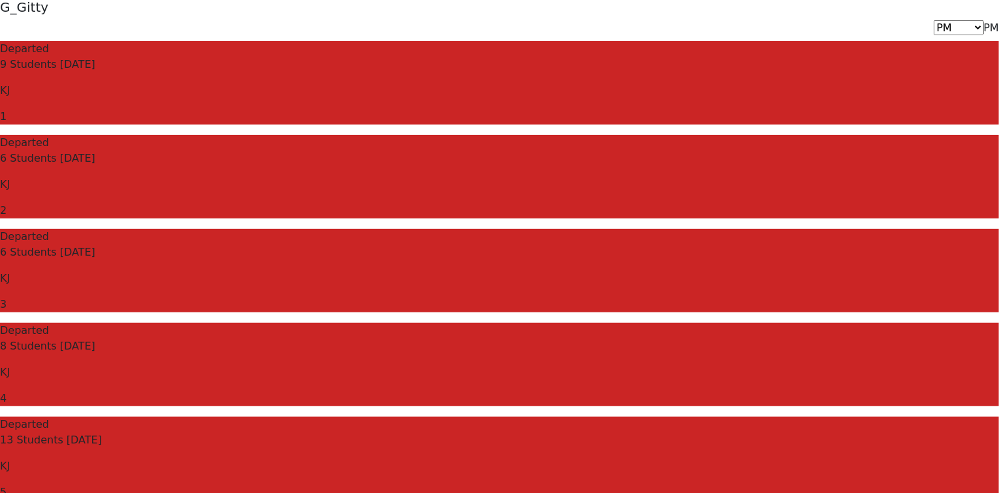
scroll to position [0, 0]
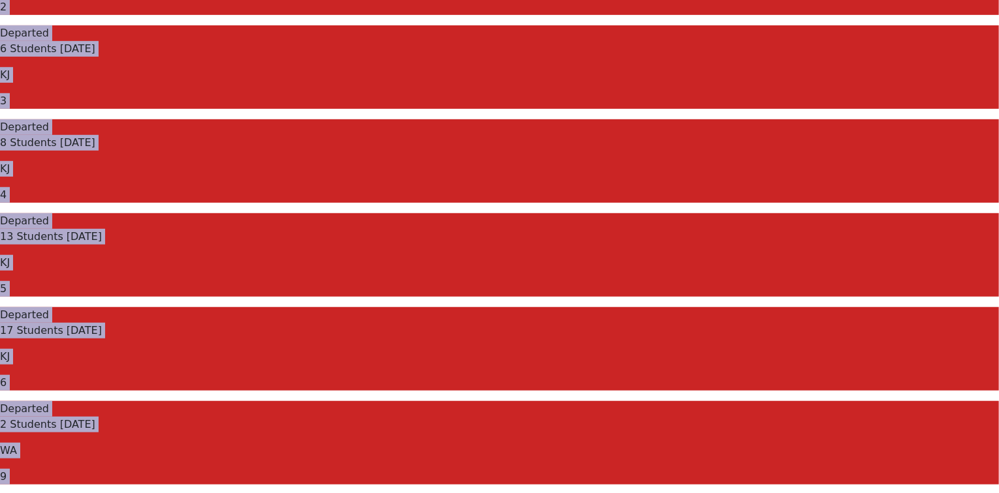
scroll to position [366, 0]
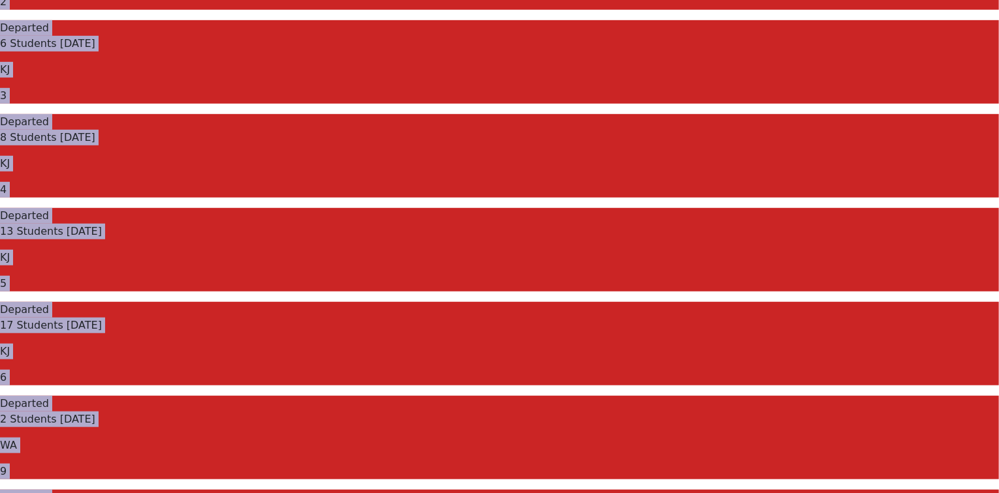
drag, startPoint x: 178, startPoint y: 63, endPoint x: 655, endPoint y: 399, distance: 583.7
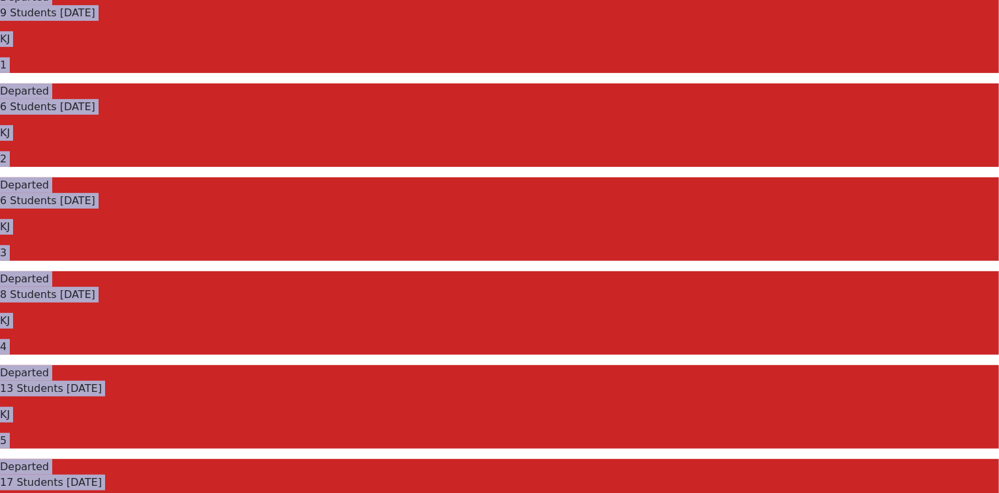
scroll to position [209, 0]
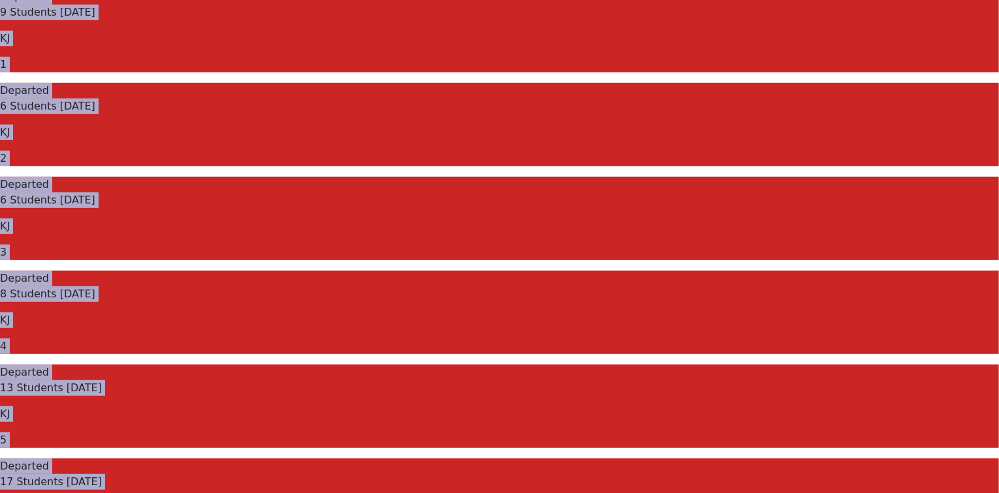
drag, startPoint x: 248, startPoint y: 123, endPoint x: 668, endPoint y: 342, distance: 473.8
drag, startPoint x: 188, startPoint y: 60, endPoint x: 652, endPoint y: 405, distance: 578.5
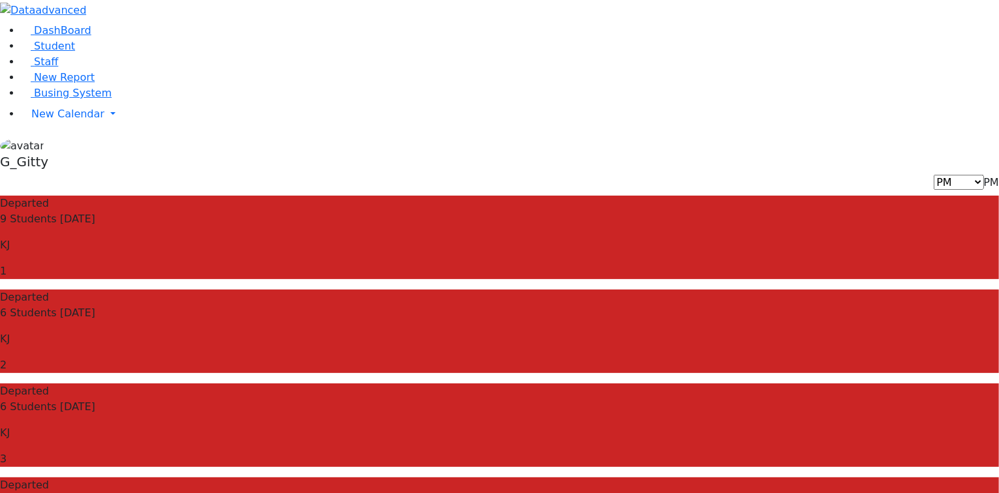
scroll to position [0, 0]
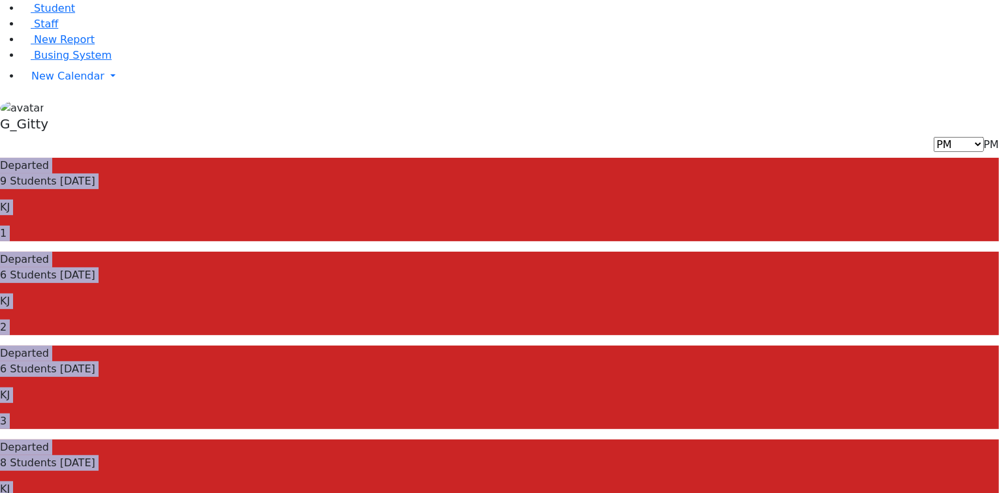
scroll to position [209, 0]
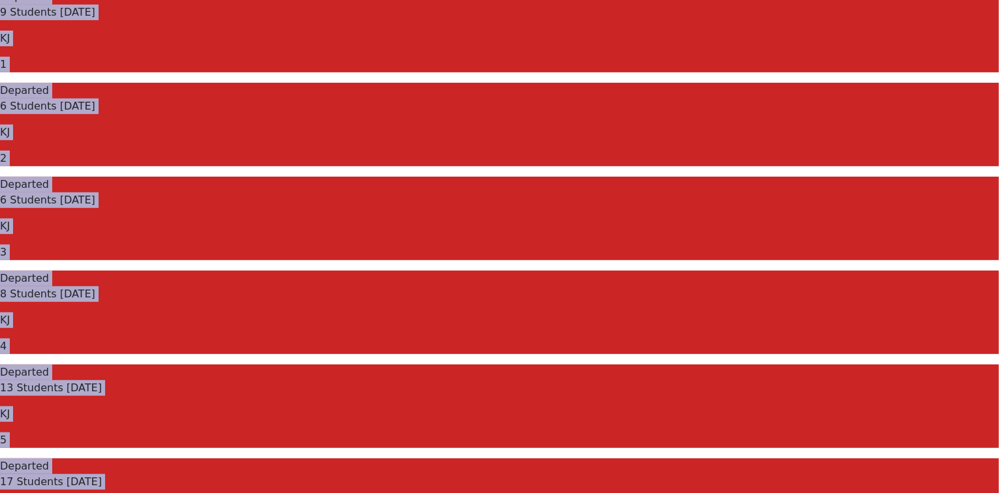
drag, startPoint x: 180, startPoint y: 47, endPoint x: 640, endPoint y: 394, distance: 575.6
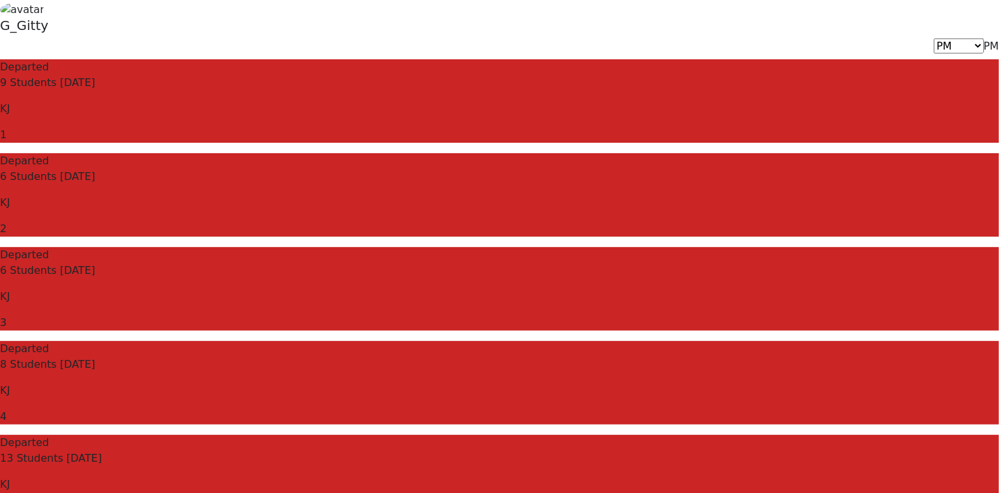
scroll to position [0, 0]
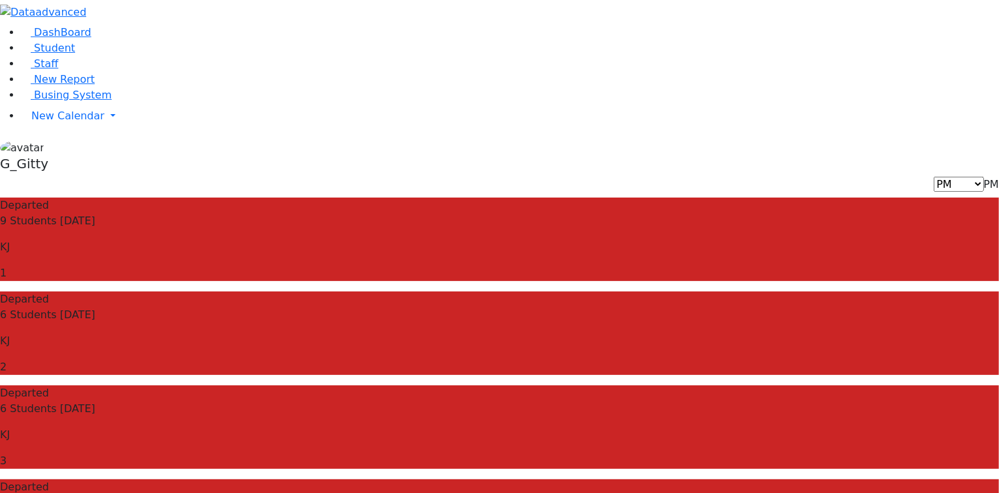
click at [76, 177] on aside "DashBoard Student Staff New Report Busing System" at bounding box center [499, 88] width 999 height 177
click at [79, 101] on span "Busing System" at bounding box center [73, 95] width 78 height 12
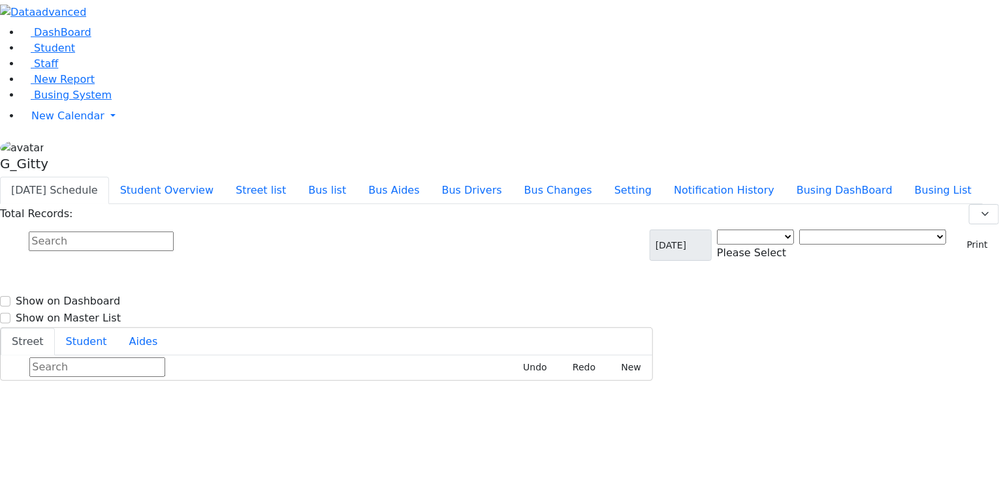
select select "3"
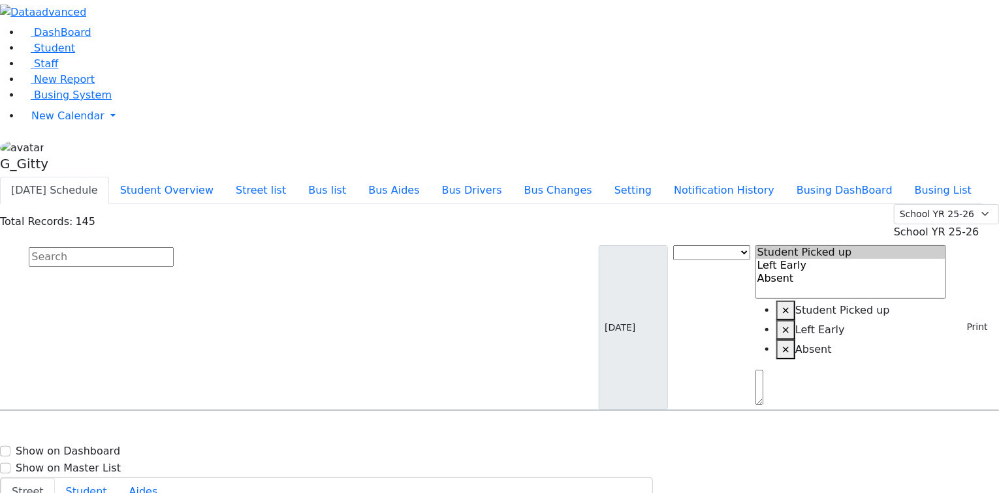
click at [174, 247] on input "text" at bounding box center [101, 257] width 145 height 20
click at [861, 177] on button "Busing DashBoard" at bounding box center [844, 190] width 118 height 27
drag, startPoint x: 89, startPoint y: 168, endPoint x: 110, endPoint y: 159, distance: 23.4
click at [90, 101] on link "Busing System" at bounding box center [66, 95] width 91 height 12
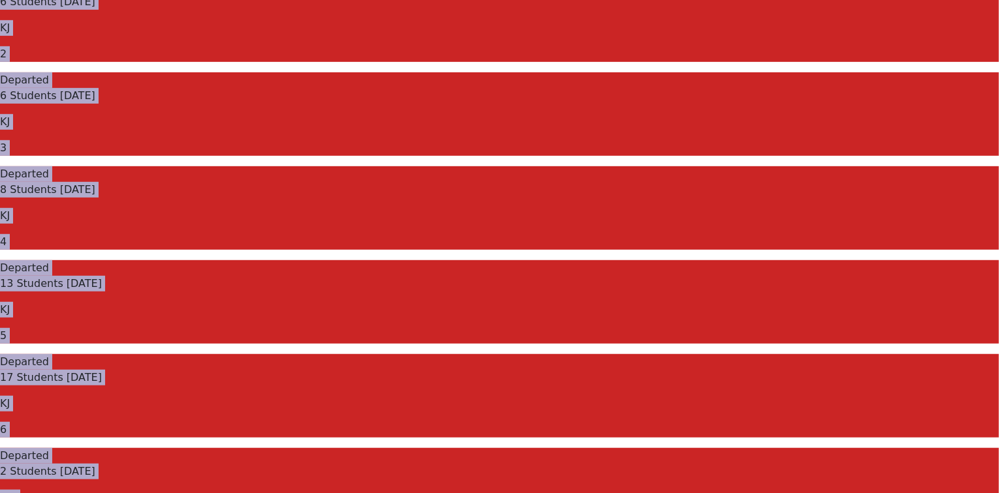
drag, startPoint x: 196, startPoint y: 75, endPoint x: 651, endPoint y: 386, distance: 551.5
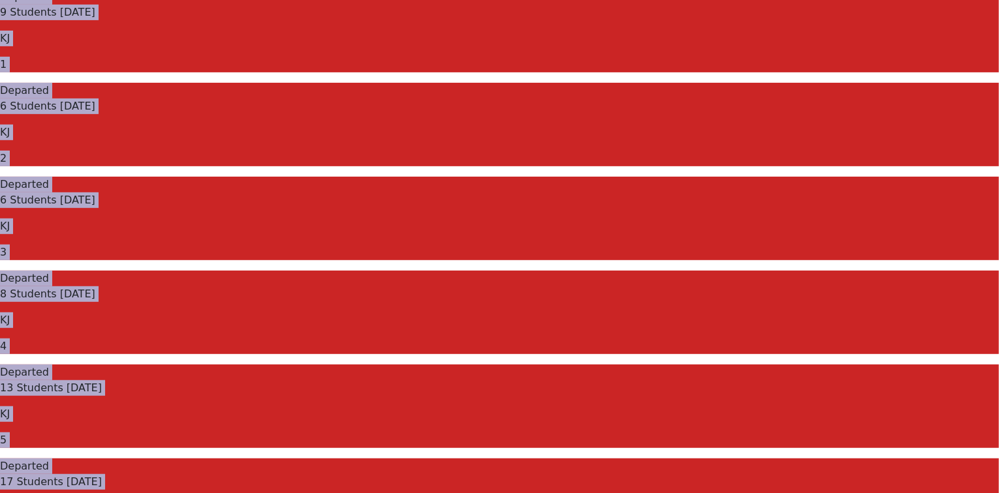
drag, startPoint x: 196, startPoint y: 62, endPoint x: 682, endPoint y: 398, distance: 591.2
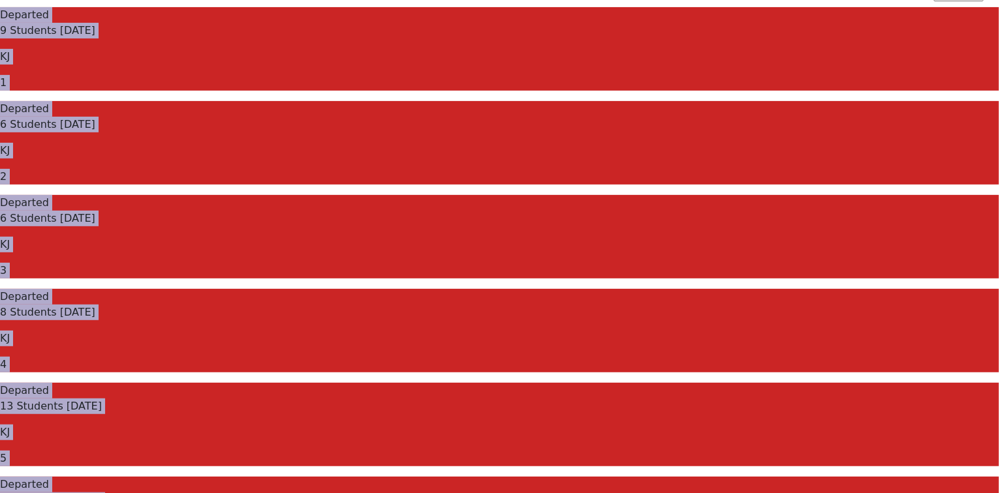
scroll to position [261, 0]
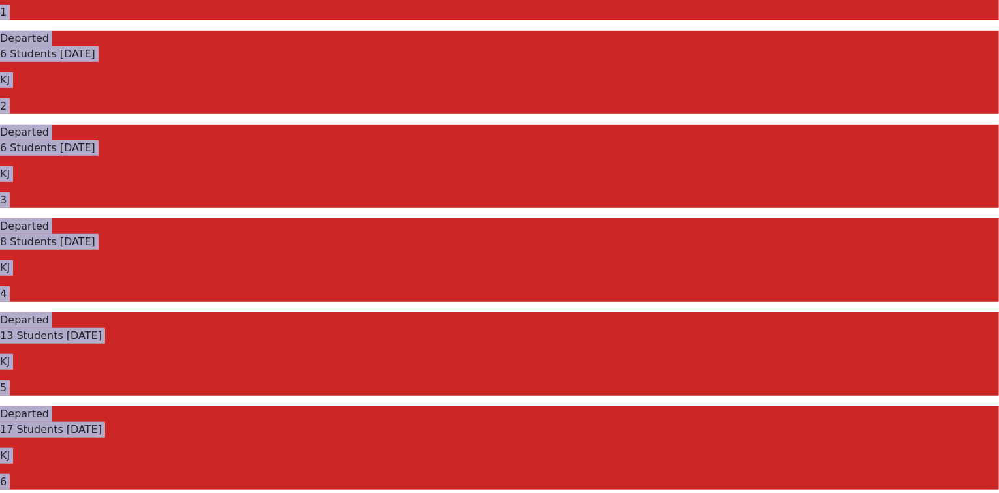
drag, startPoint x: 191, startPoint y: 75, endPoint x: 649, endPoint y: 392, distance: 557.9
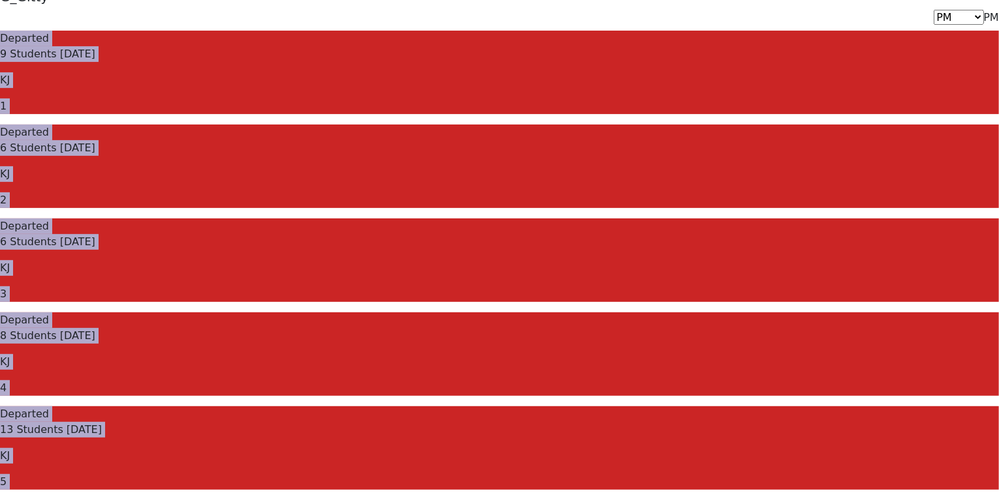
scroll to position [209, 0]
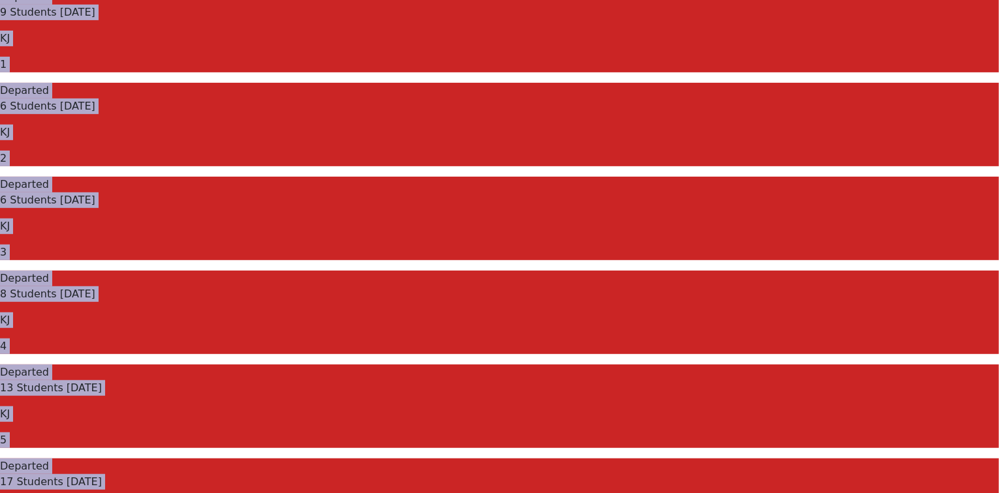
drag, startPoint x: 187, startPoint y: 55, endPoint x: 665, endPoint y: 330, distance: 551.2
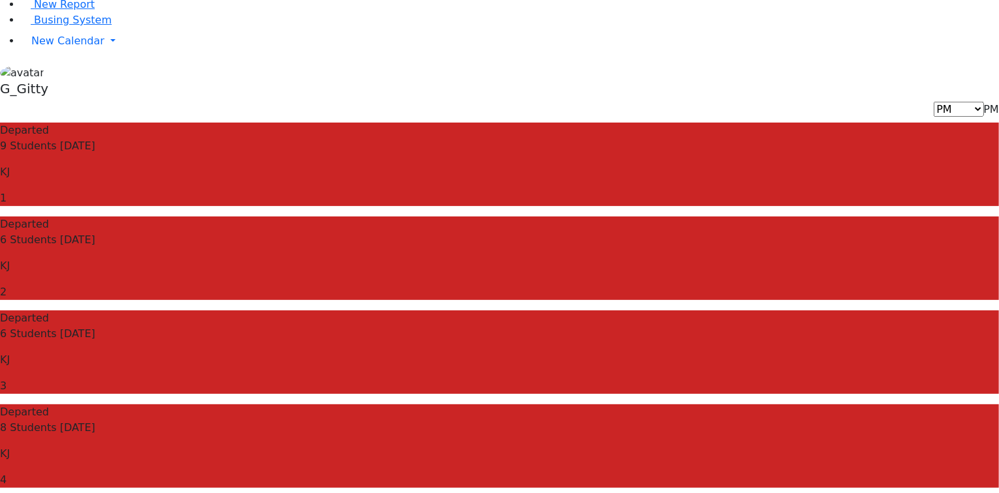
scroll to position [0, 0]
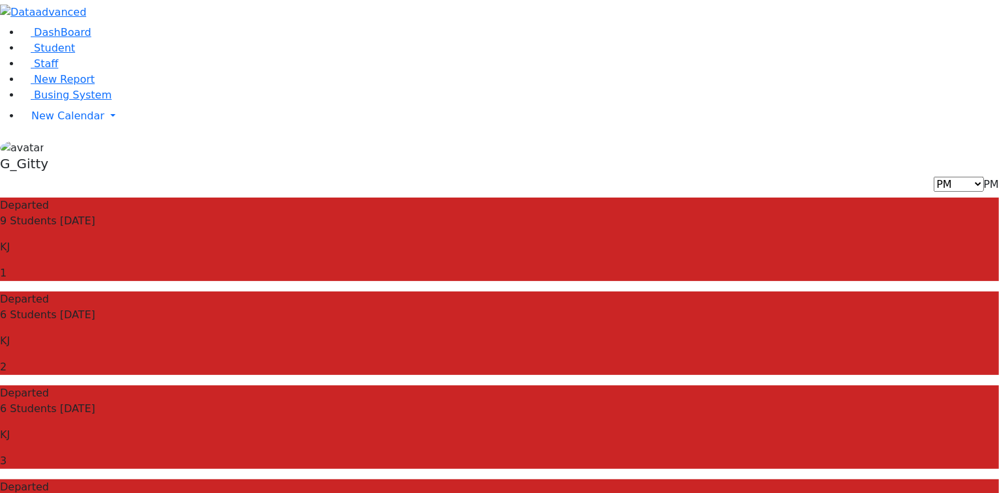
click at [53, 101] on span "Busing System" at bounding box center [73, 95] width 78 height 12
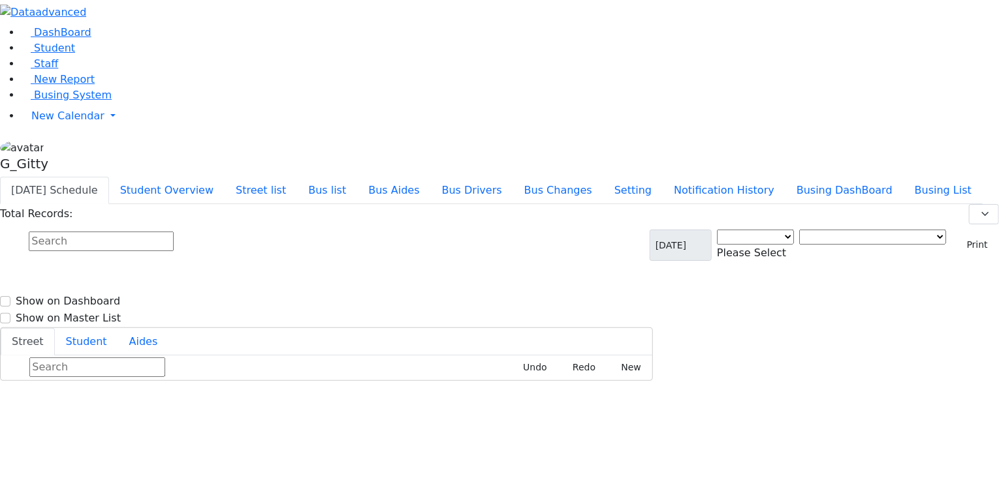
select select "3"
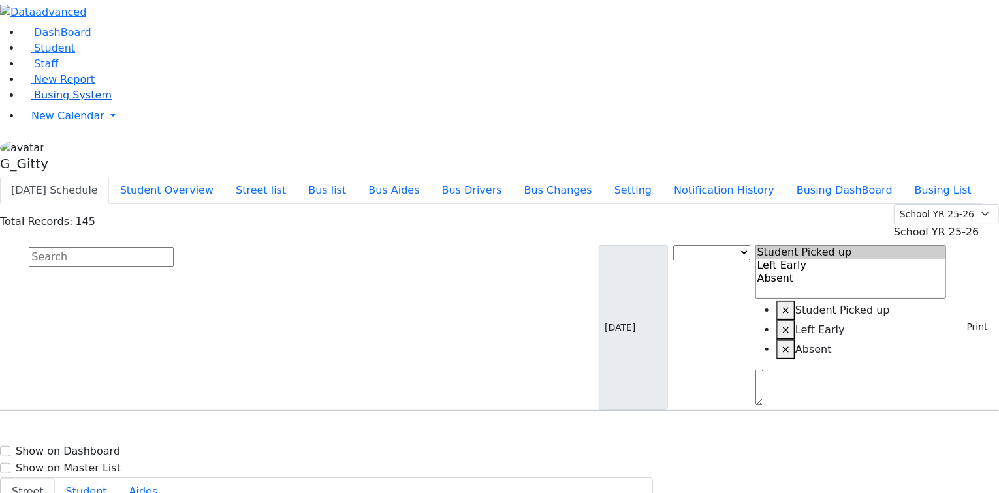
click at [57, 101] on link "Busing System" at bounding box center [66, 95] width 91 height 12
click at [174, 247] on input "text" at bounding box center [101, 257] width 145 height 20
click at [225, 177] on button "Student Overview" at bounding box center [167, 190] width 116 height 27
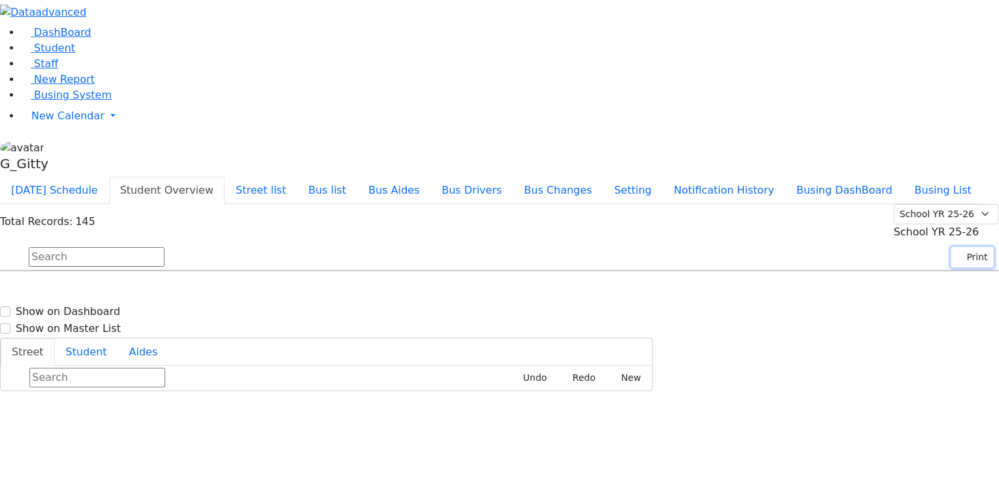
click at [969, 247] on button "Print" at bounding box center [972, 257] width 42 height 20
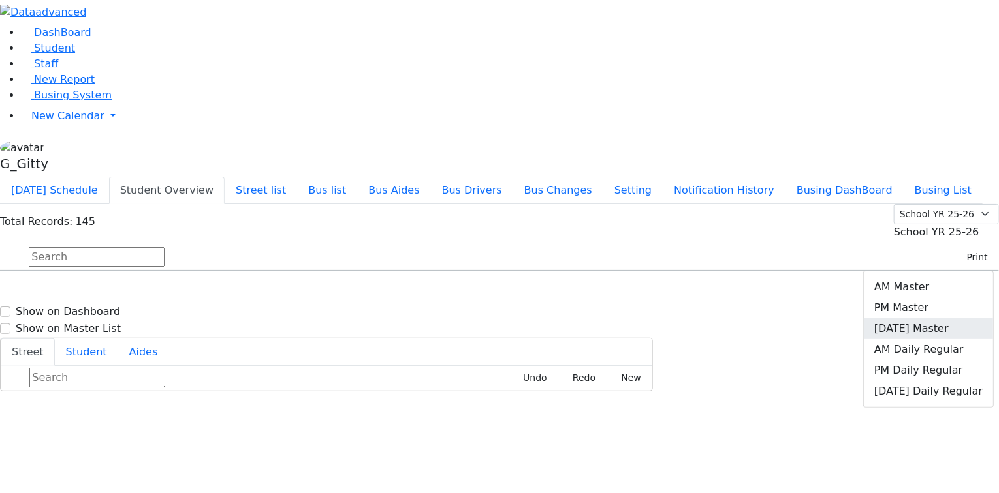
click at [948, 319] on link "[DATE] Master" at bounding box center [928, 329] width 129 height 21
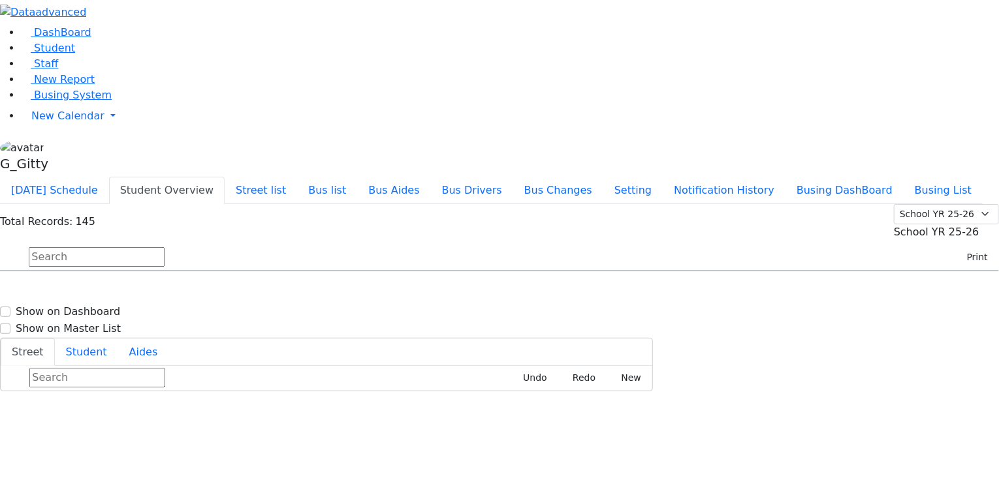
click at [164, 247] on input "text" at bounding box center [97, 257] width 136 height 20
click at [961, 247] on button "Print" at bounding box center [972, 257] width 42 height 20
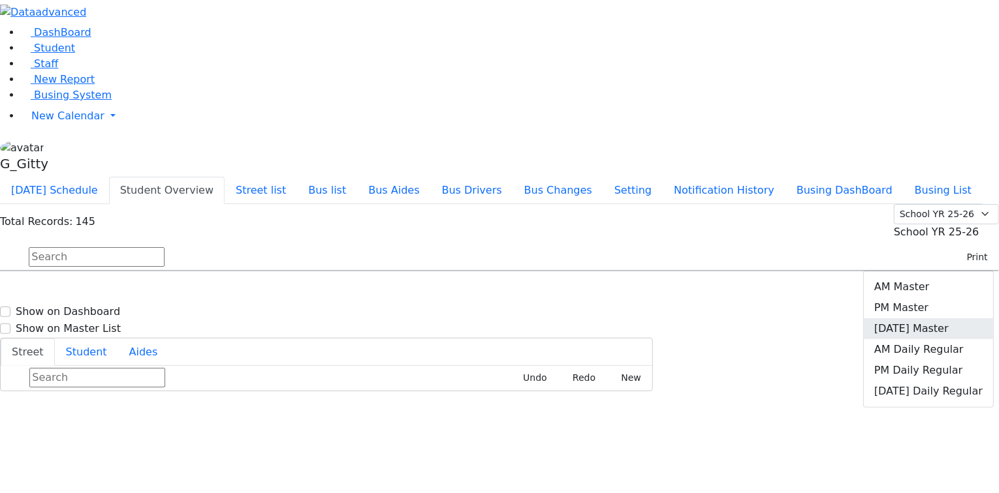
click at [946, 319] on link "Friday Master" at bounding box center [928, 329] width 129 height 21
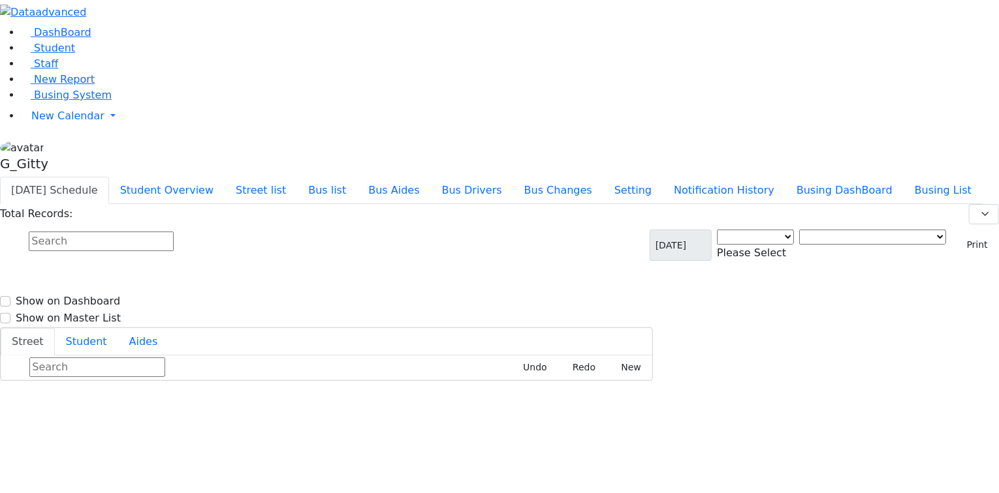
select select "3"
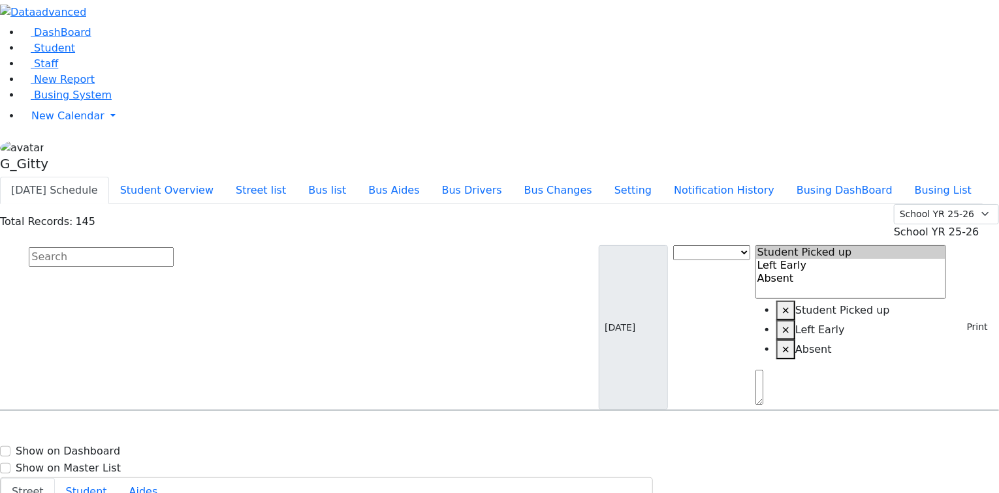
click at [174, 247] on input "text" at bounding box center [101, 257] width 145 height 20
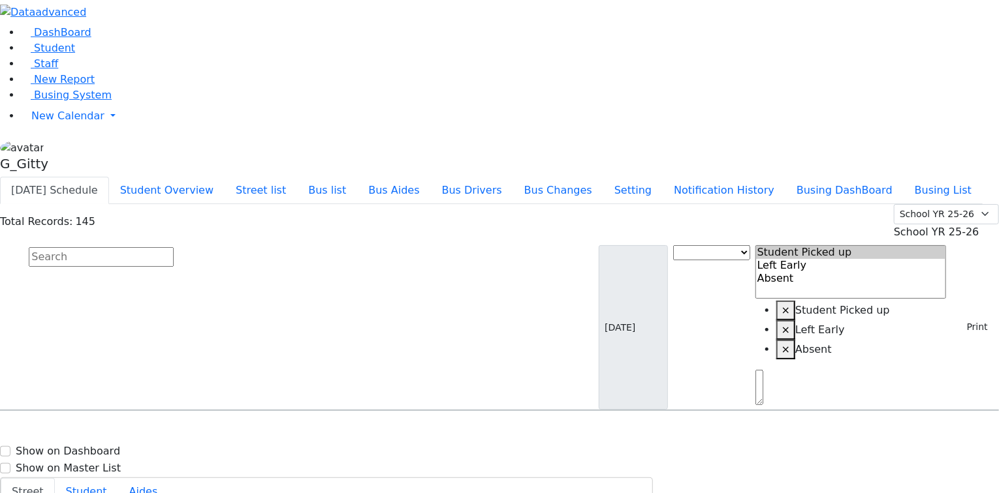
click at [174, 247] on input "text" at bounding box center [101, 257] width 145 height 20
click at [34, 54] on span "Student" at bounding box center [54, 48] width 41 height 12
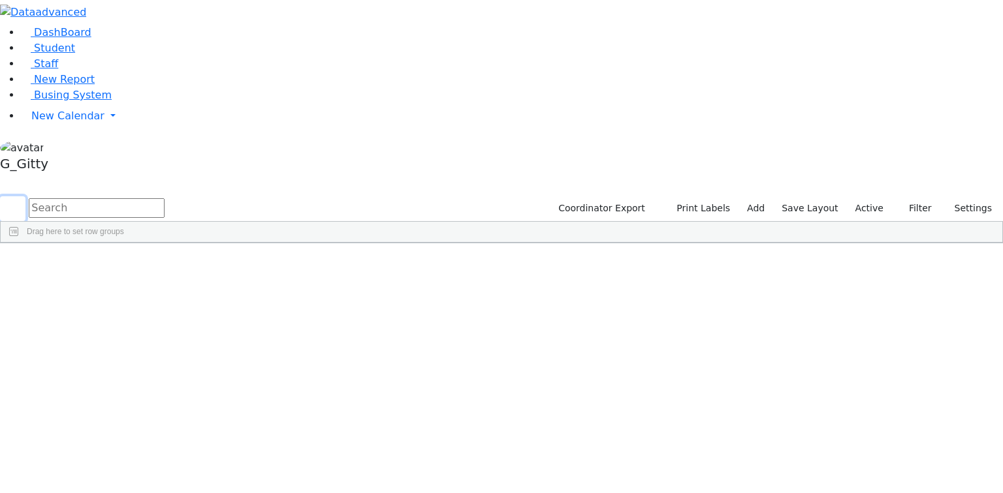
click at [25, 196] on button "submit" at bounding box center [12, 208] width 25 height 25
click at [164, 198] on input "text" at bounding box center [97, 208] width 136 height 20
click at [883, 198] on label "Active" at bounding box center [869, 208] width 40 height 20
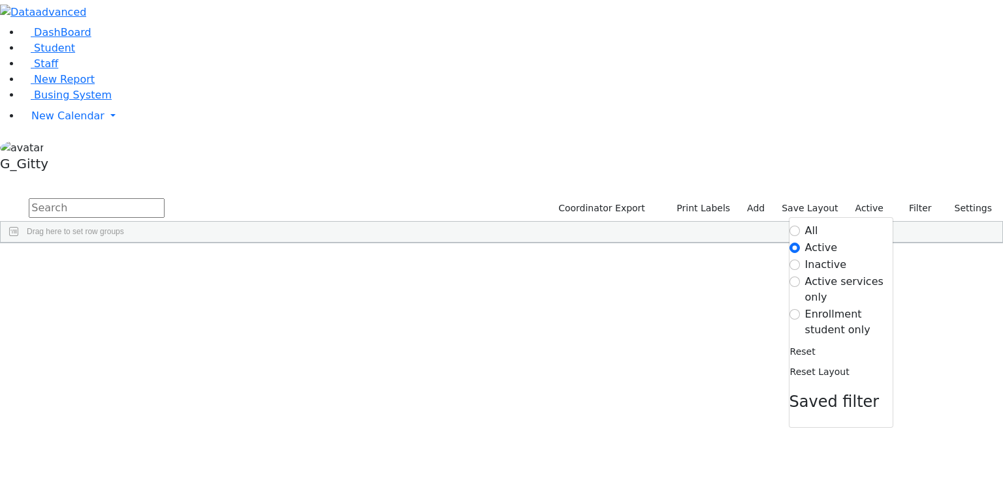
click at [830, 307] on label "Enrollment student only" at bounding box center [848, 322] width 87 height 31
click at [800, 309] on input "Enrollment student only" at bounding box center [794, 314] width 10 height 10
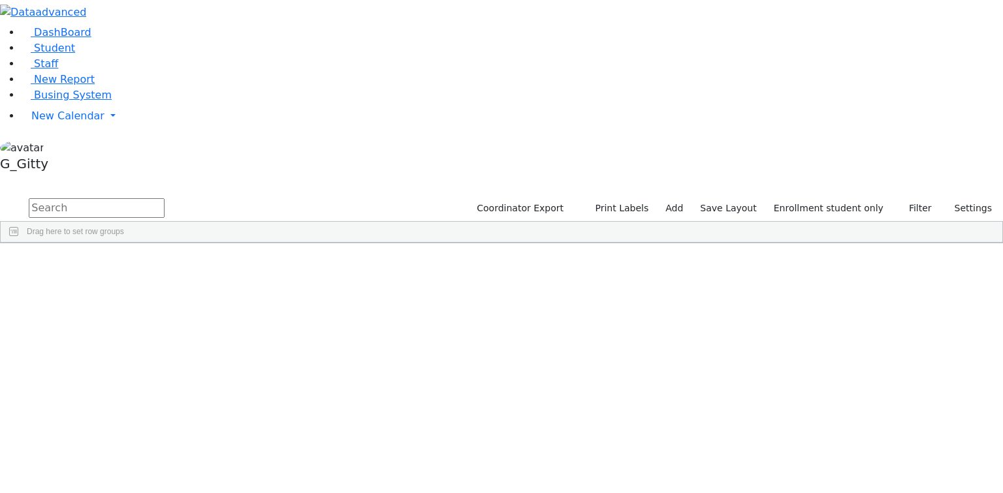
click at [165, 337] on div "Bochner" at bounding box center [123, 346] width 83 height 18
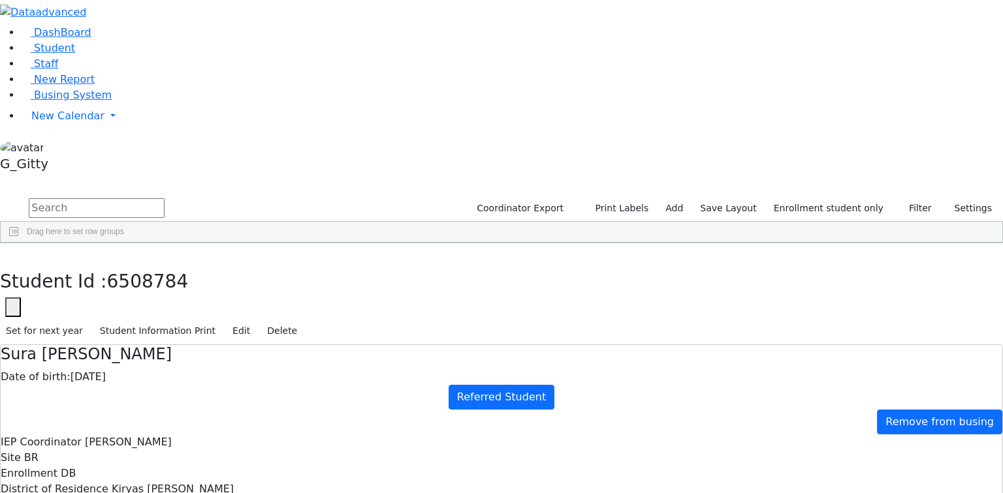
click at [13, 253] on icon "button" at bounding box center [9, 257] width 7 height 8
click at [164, 198] on input "text" at bounding box center [97, 208] width 136 height 20
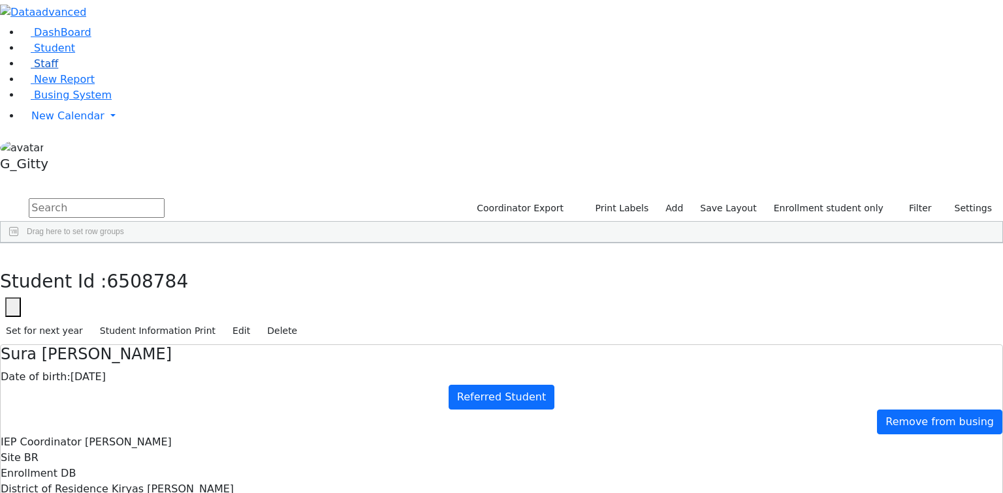
click at [58, 70] on link "Staff" at bounding box center [39, 63] width 37 height 12
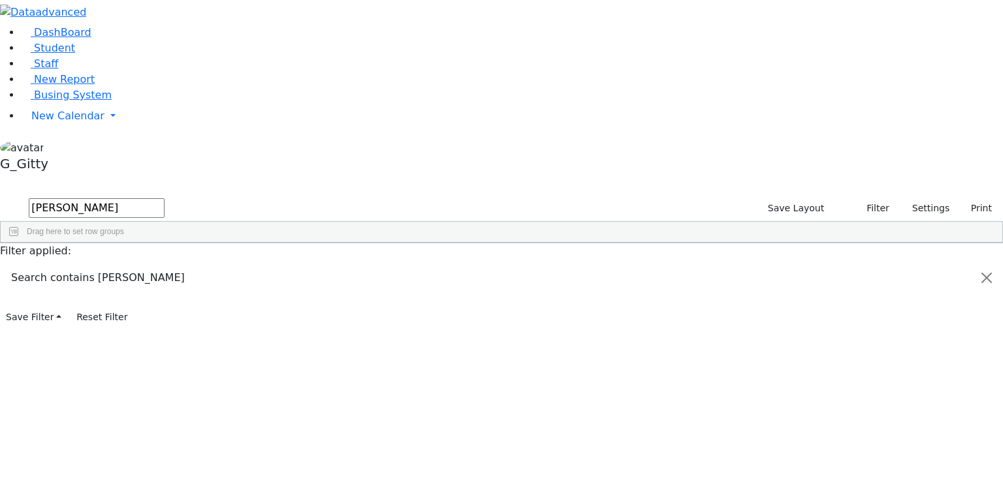
type input "[PERSON_NAME]"
click at [120, 264] on div "[PERSON_NAME]" at bounding box center [90, 273] width 59 height 18
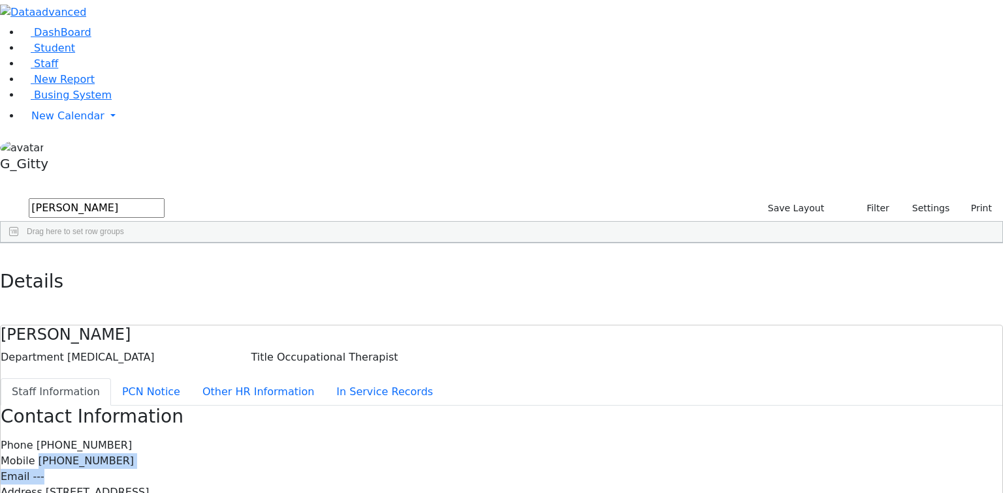
drag, startPoint x: 535, startPoint y: 191, endPoint x: 456, endPoint y: 175, distance: 81.2
click at [456, 438] on div "Phone [PHONE_NUMBER] Mobile [PHONE_NUMBER] Email --- Address [STREET_ADDRESS] C…" at bounding box center [501, 493] width 1001 height 110
click at [529, 454] on div "Mobile [PHONE_NUMBER]" at bounding box center [501, 462] width 1001 height 16
click at [446, 438] on div "Phone [PHONE_NUMBER] Mobile [PHONE_NUMBER] Email --- Address [STREET_ADDRESS] C…" at bounding box center [501, 493] width 1001 height 110
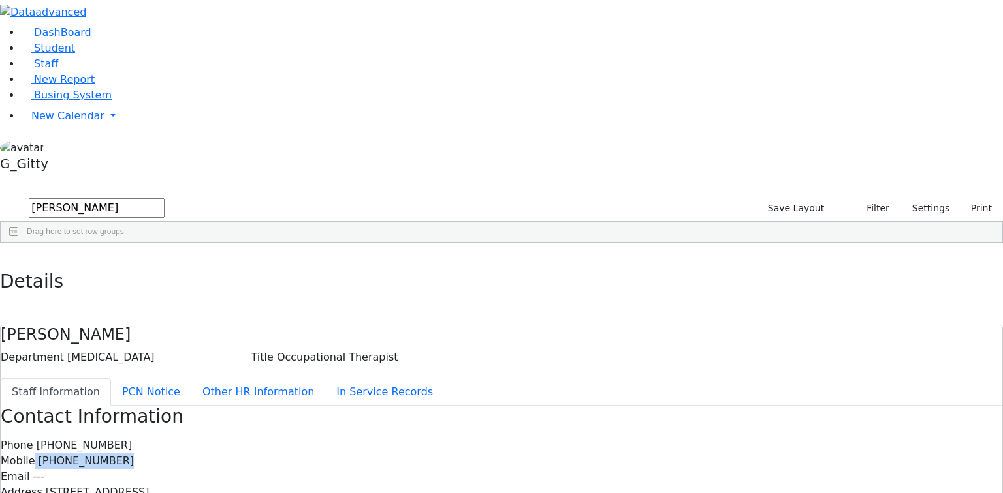
drag, startPoint x: 514, startPoint y: 178, endPoint x: 431, endPoint y: 172, distance: 83.1
click at [437, 438] on div "Phone [PHONE_NUMBER] Mobile [PHONE_NUMBER] Email --- Address [STREET_ADDRESS] C…" at bounding box center [501, 493] width 1001 height 110
drag, startPoint x: 407, startPoint y: 161, endPoint x: 443, endPoint y: 186, distance: 43.1
click at [407, 406] on div "Contact Information Phone [PHONE_NUMBER] Mobile [PHONE_NUMBER] Email --- Addres…" at bounding box center [501, 477] width 1001 height 142
drag, startPoint x: 514, startPoint y: 188, endPoint x: 448, endPoint y: 191, distance: 66.0
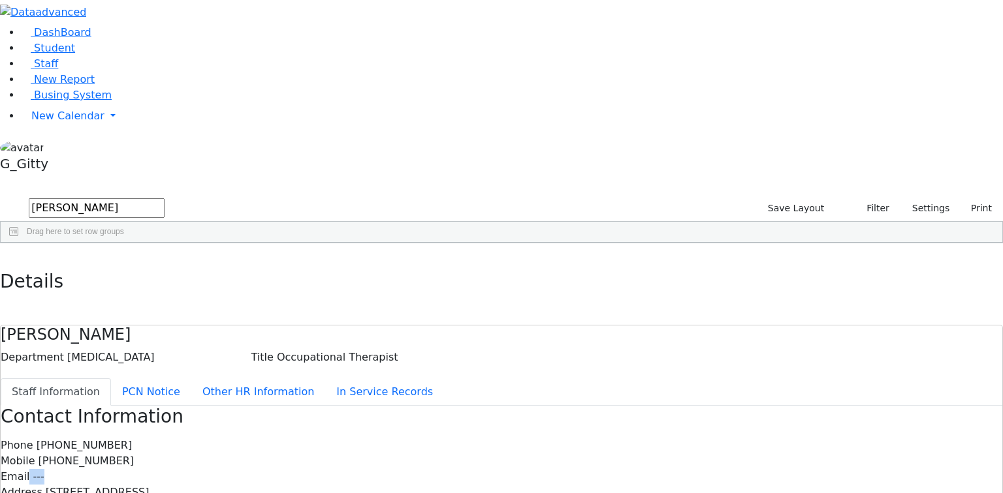
click at [448, 438] on div "Phone [PHONE_NUMBER] Mobile [PHONE_NUMBER] Email --- Address [STREET_ADDRESS] C…" at bounding box center [501, 493] width 1001 height 110
drag, startPoint x: 539, startPoint y: 182, endPoint x: 436, endPoint y: 181, distance: 103.1
click at [437, 454] on div "Mobile [PHONE_NUMBER]" at bounding box center [501, 462] width 1001 height 16
click at [35, 454] on label "Mobile" at bounding box center [18, 462] width 34 height 16
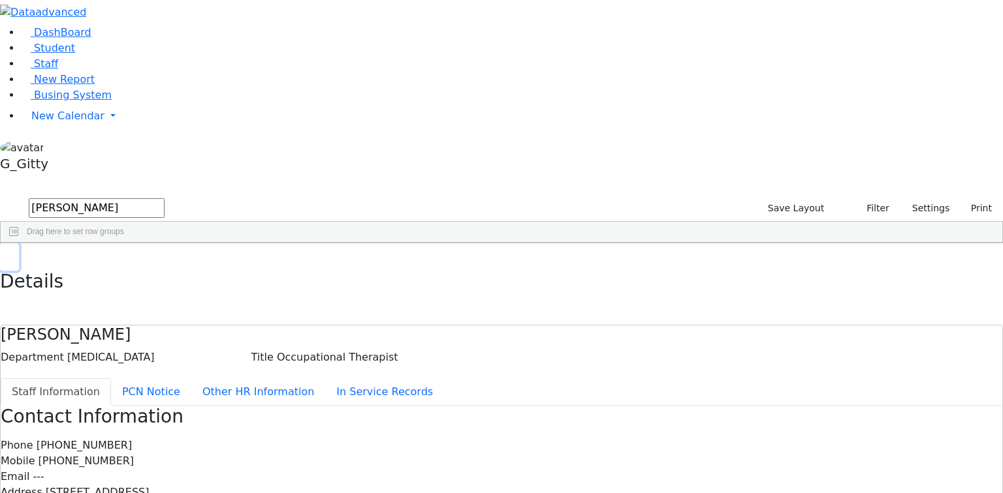
click at [19, 243] on button "button" at bounding box center [9, 256] width 19 height 27
click at [43, 101] on span "Busing System" at bounding box center [73, 95] width 78 height 12
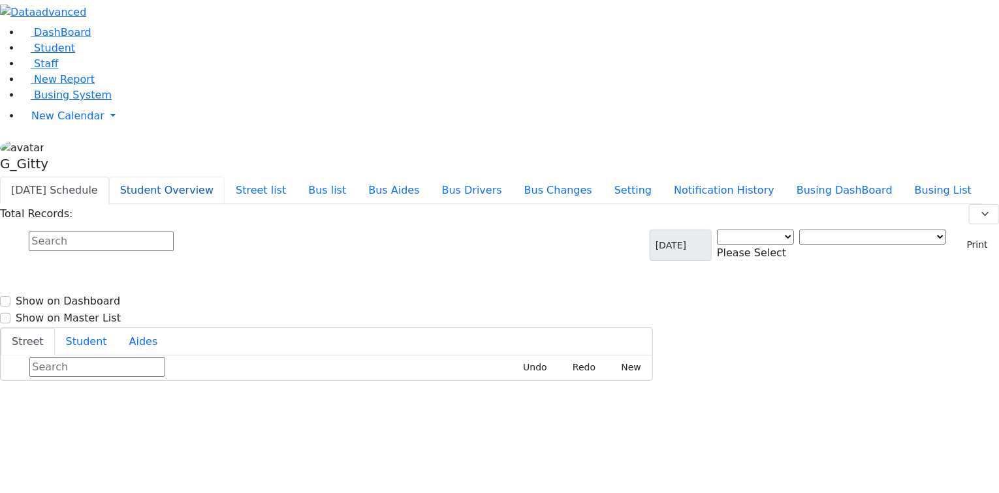
click at [225, 177] on button "Student Overview" at bounding box center [167, 190] width 116 height 27
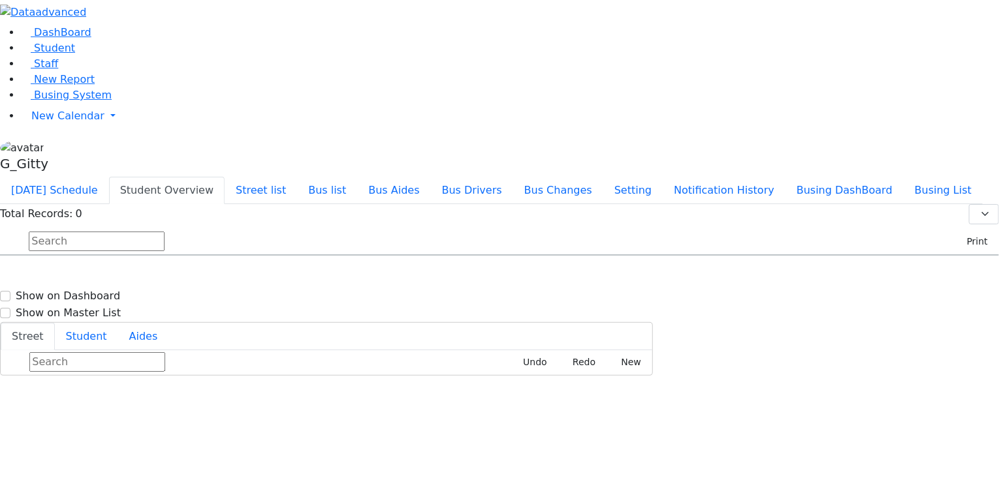
click at [164, 232] on input "text" at bounding box center [97, 242] width 136 height 20
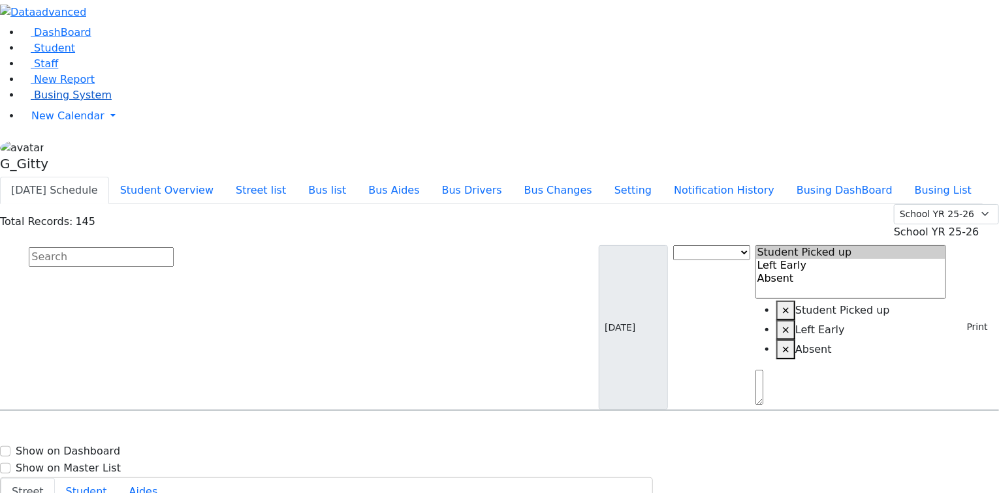
scroll to position [157, 0]
click at [52, 101] on span "Busing System" at bounding box center [73, 95] width 78 height 12
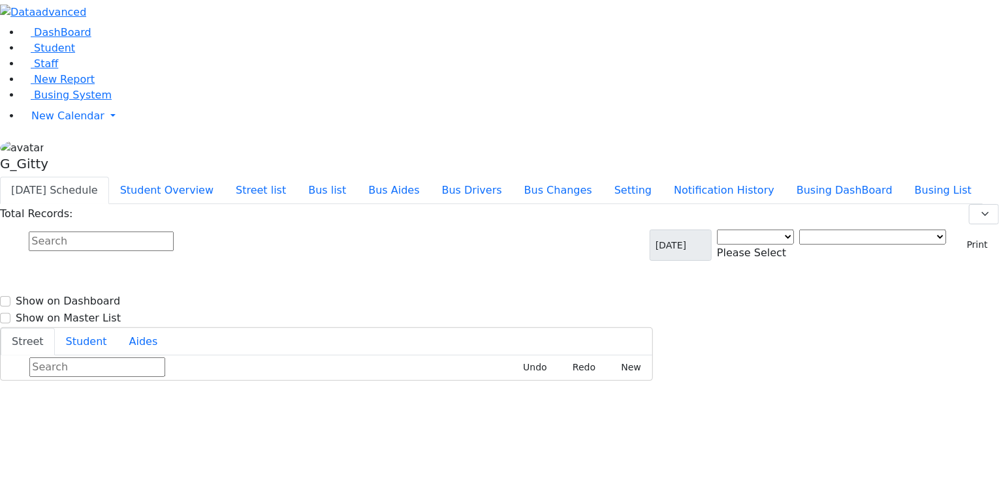
select select "3"
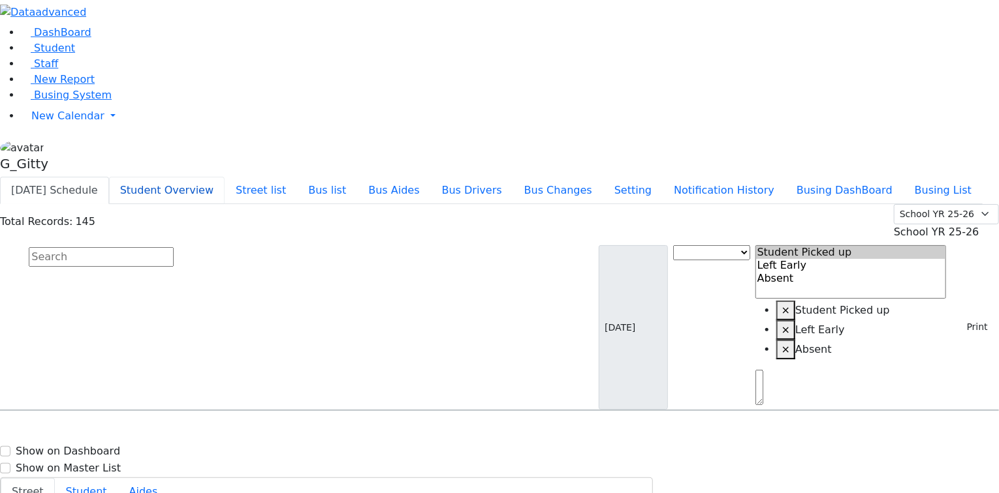
click at [225, 177] on button "Student Overview" at bounding box center [167, 190] width 116 height 27
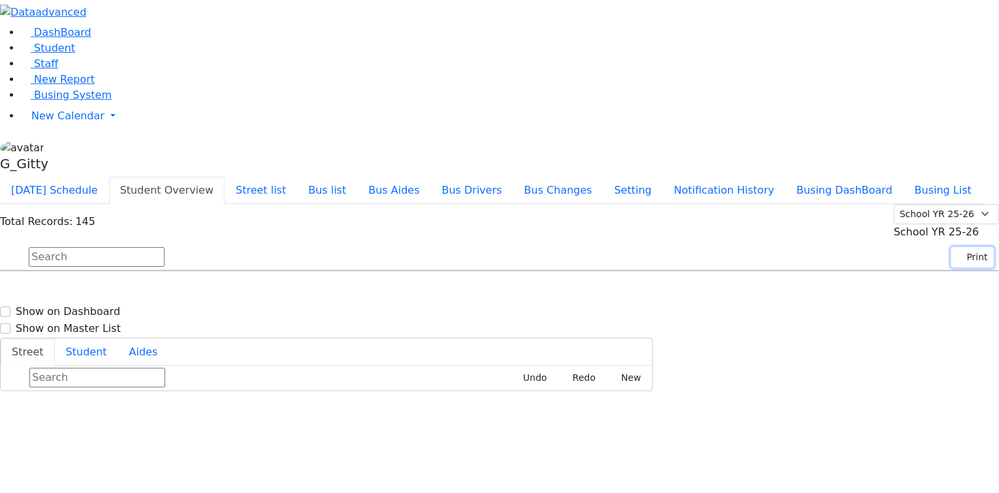
click at [966, 247] on button "Print" at bounding box center [972, 257] width 42 height 20
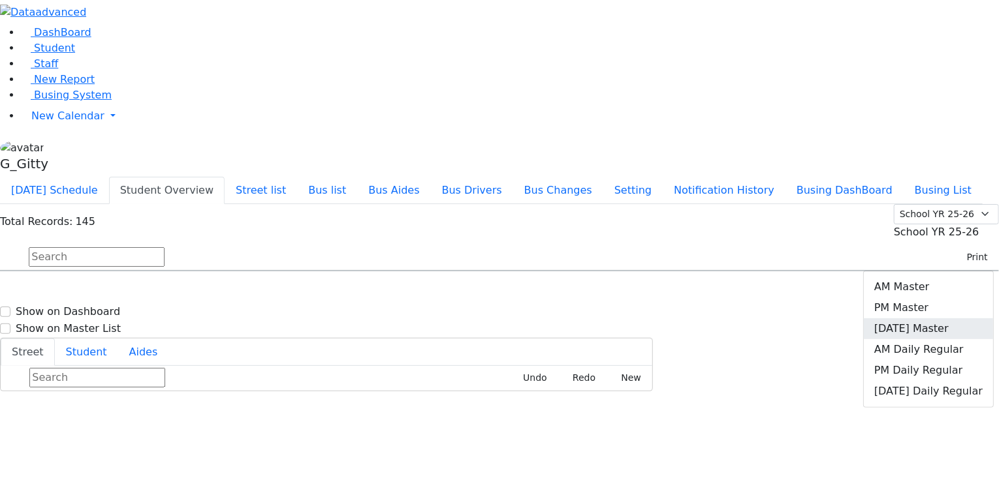
click at [909, 319] on link "[DATE] Master" at bounding box center [928, 329] width 129 height 21
